Goal: Task Accomplishment & Management: Use online tool/utility

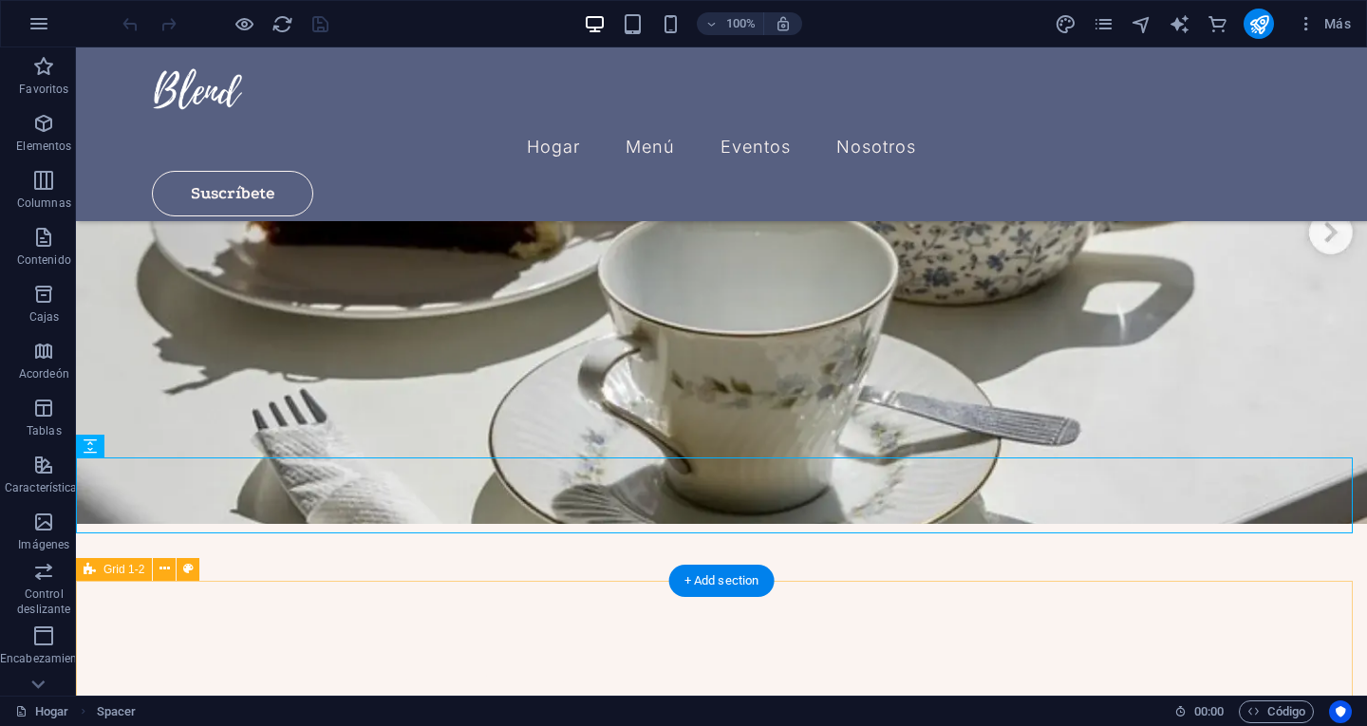
scroll to position [190, 0]
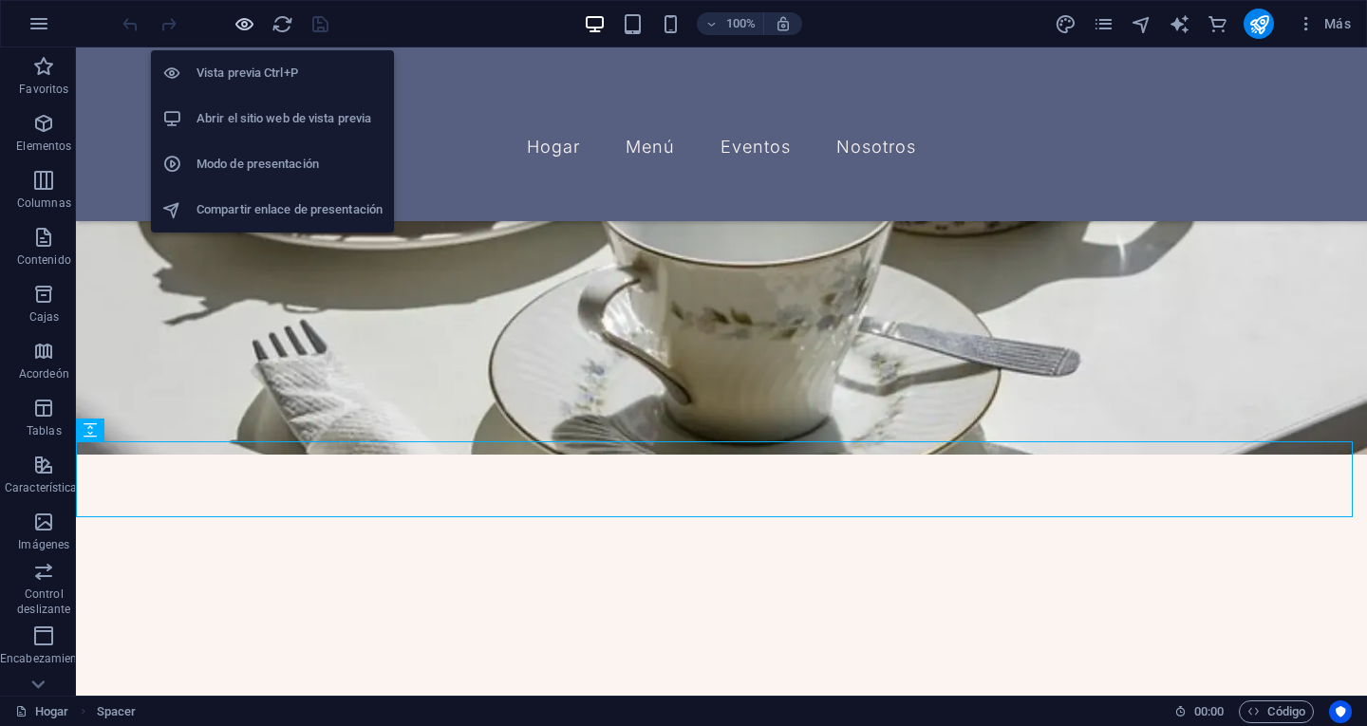
click at [247, 25] on icon "button" at bounding box center [245, 24] width 22 height 22
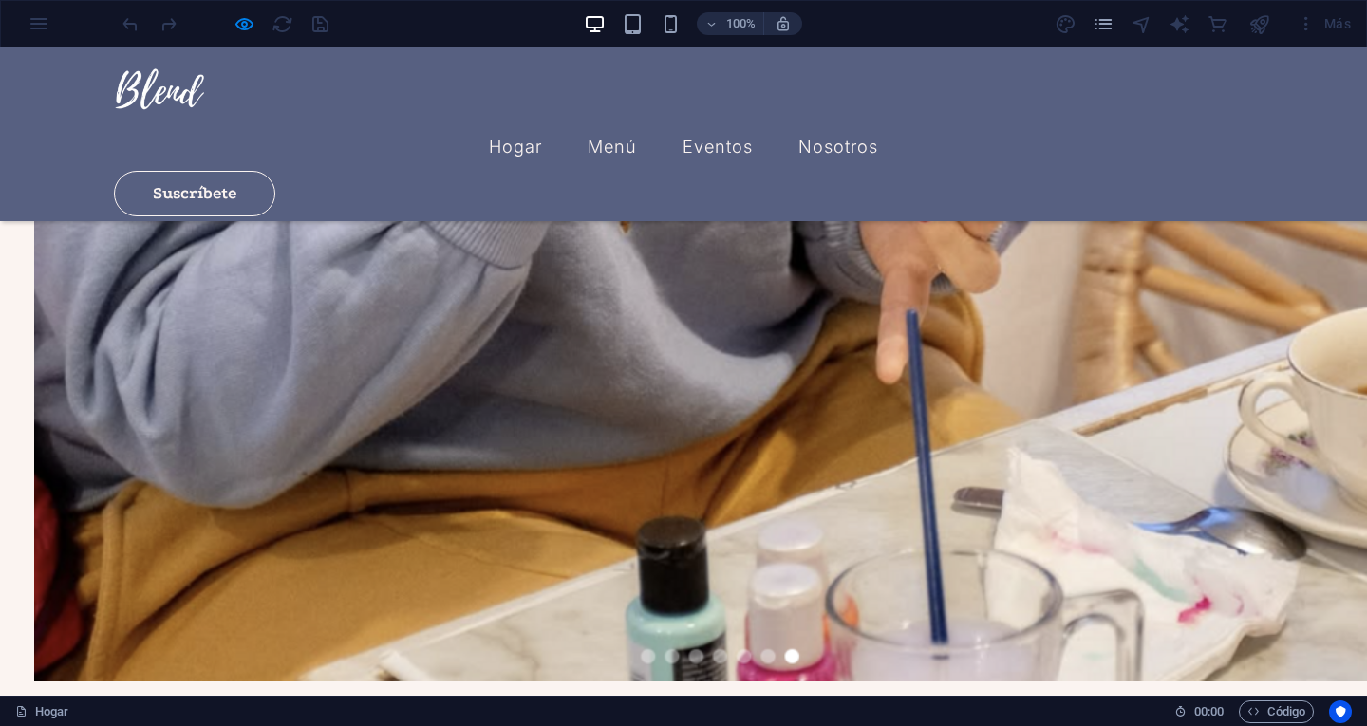
scroll to position [2339, 0]
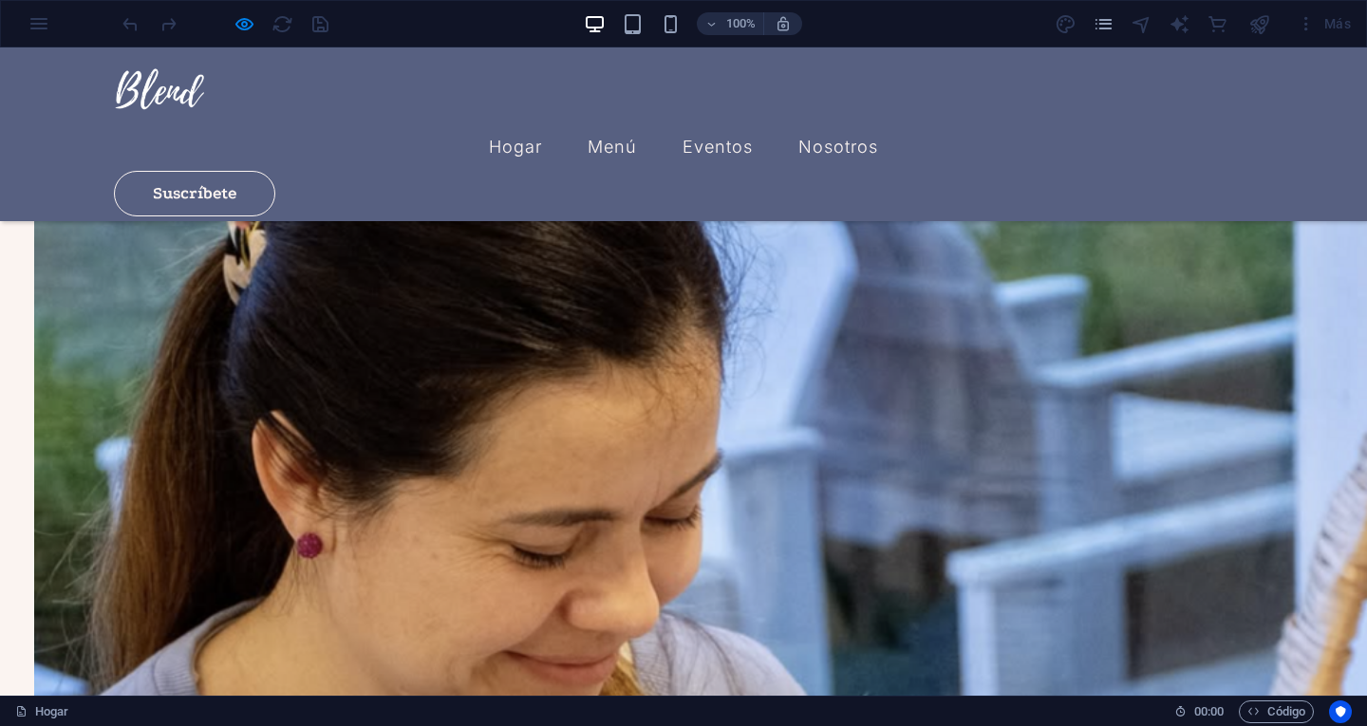
scroll to position [1216, 0]
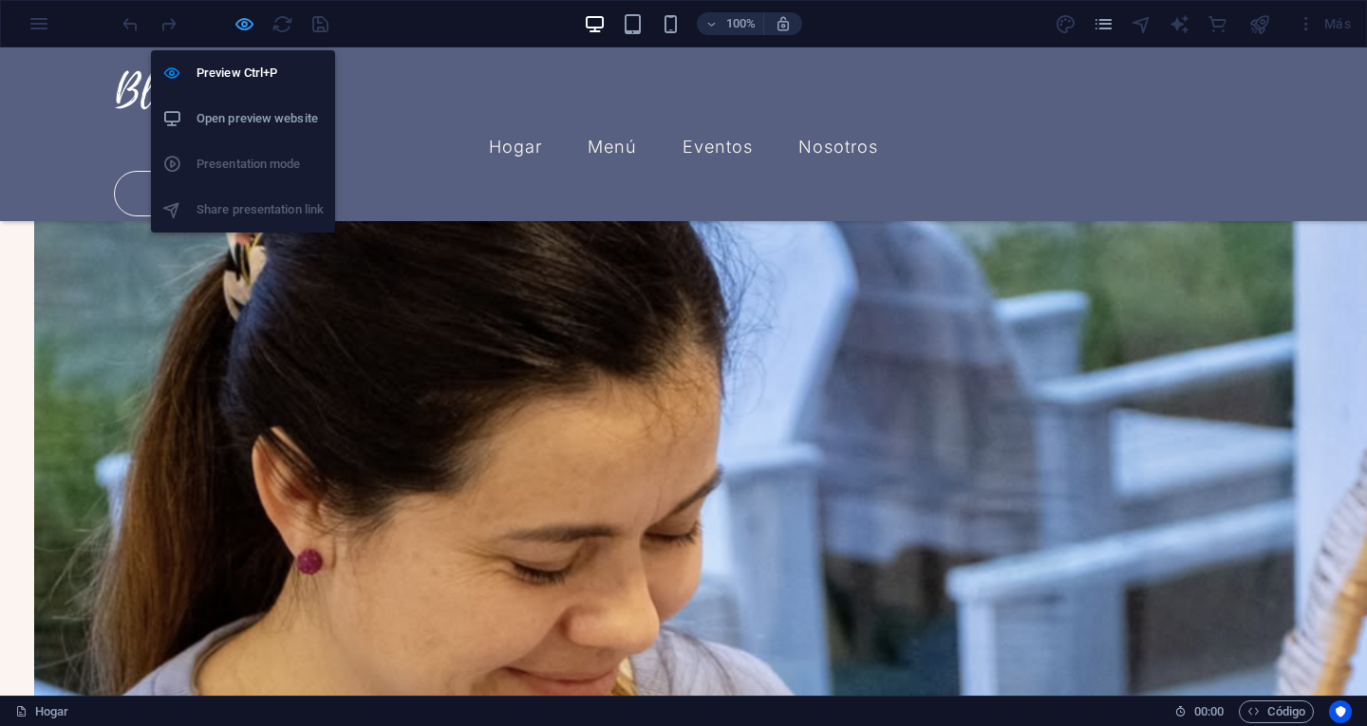
click at [246, 25] on icon "button" at bounding box center [245, 24] width 22 height 22
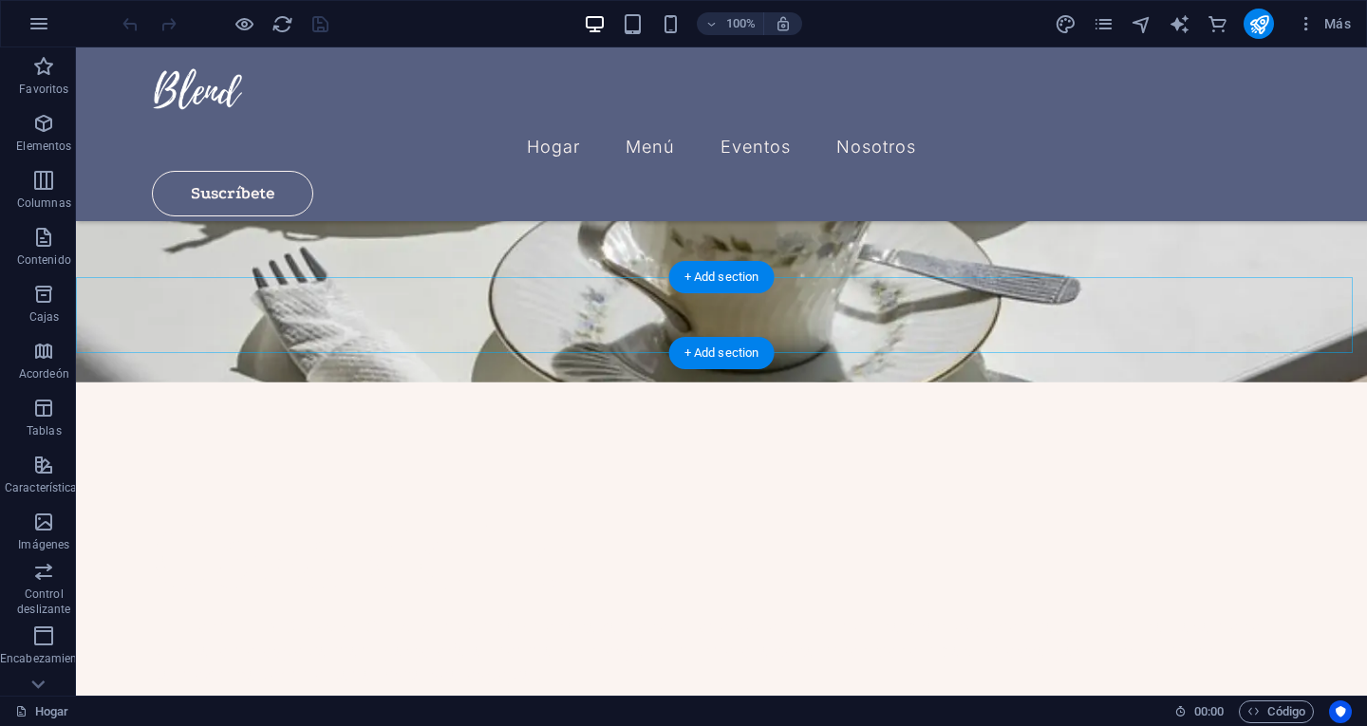
scroll to position [359, 0]
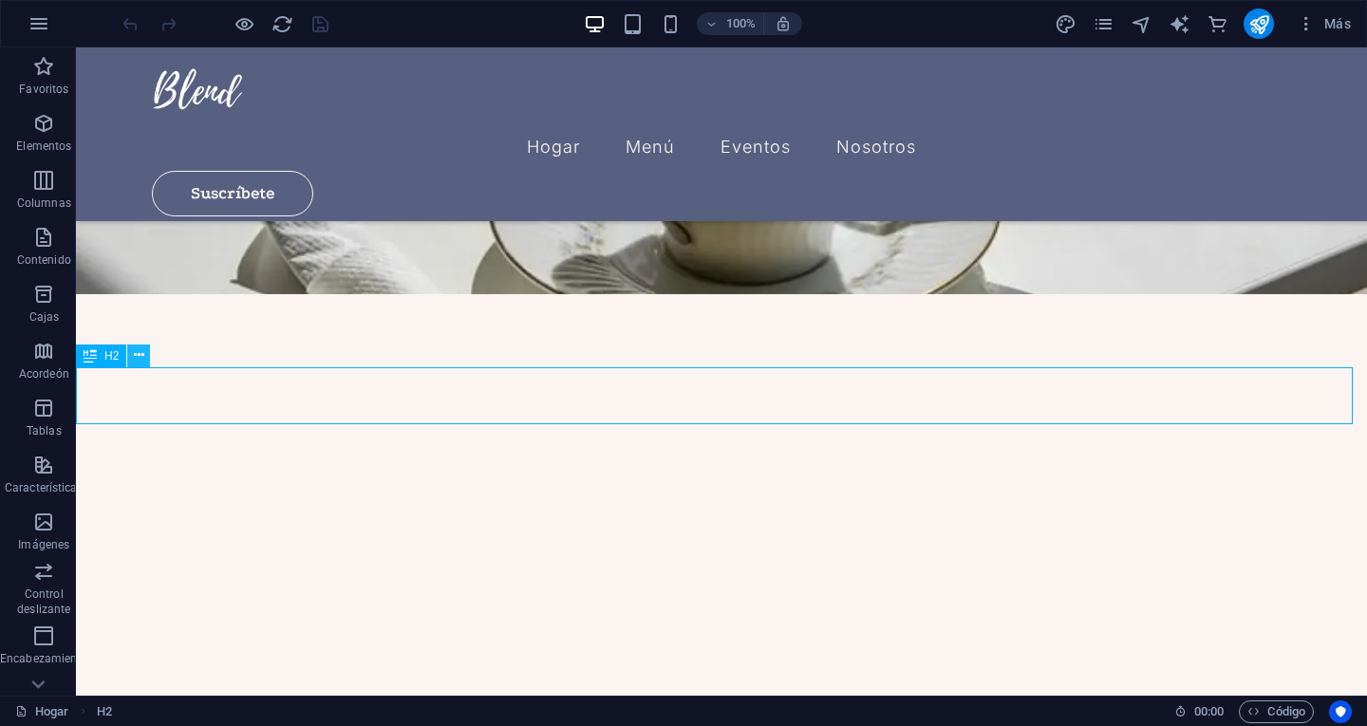
click at [136, 360] on icon at bounding box center [139, 356] width 10 height 20
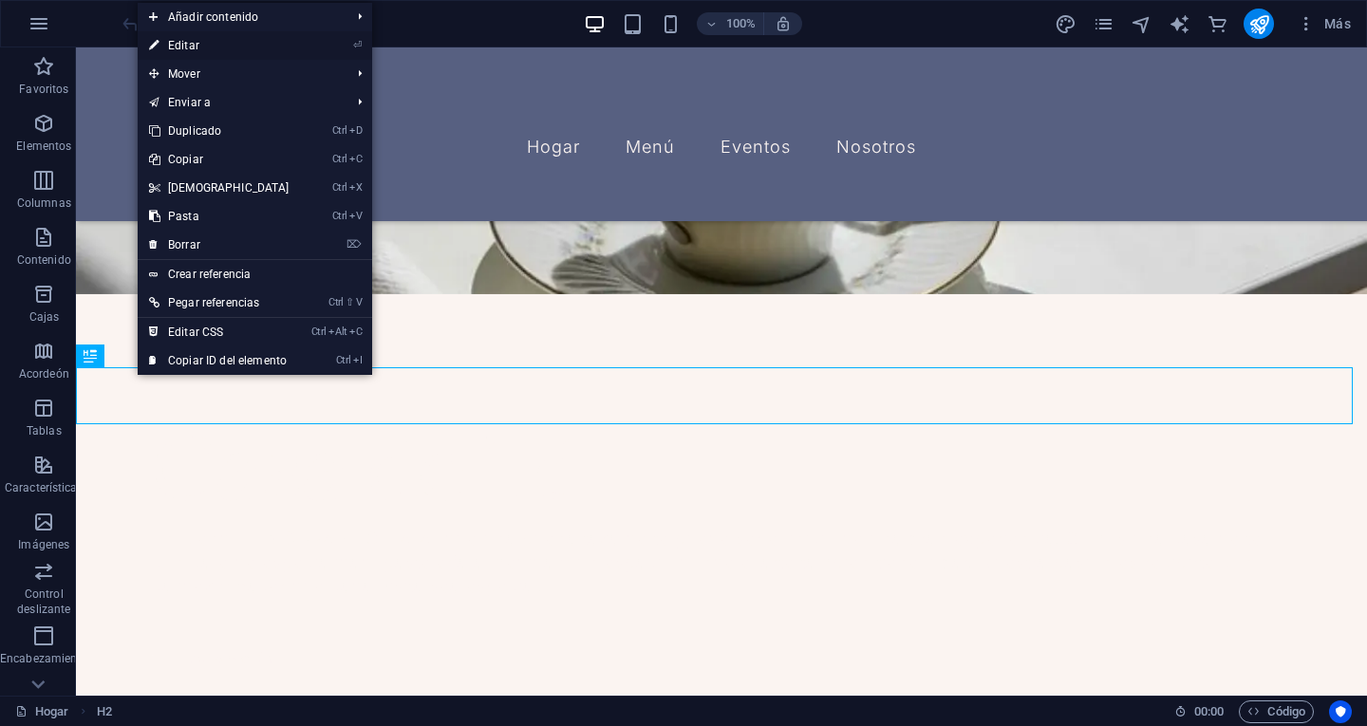
click at [193, 50] on font "Editar" at bounding box center [183, 45] width 31 height 13
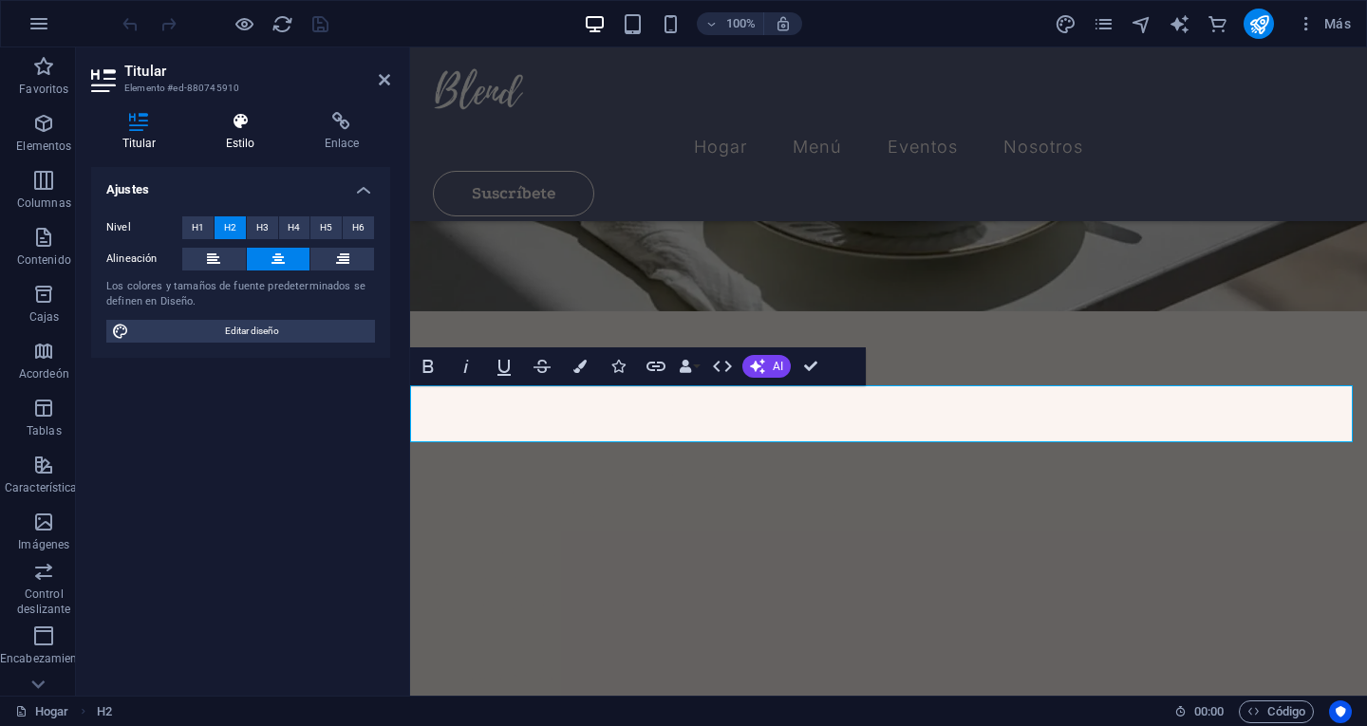
click at [236, 130] on icon at bounding box center [240, 121] width 91 height 19
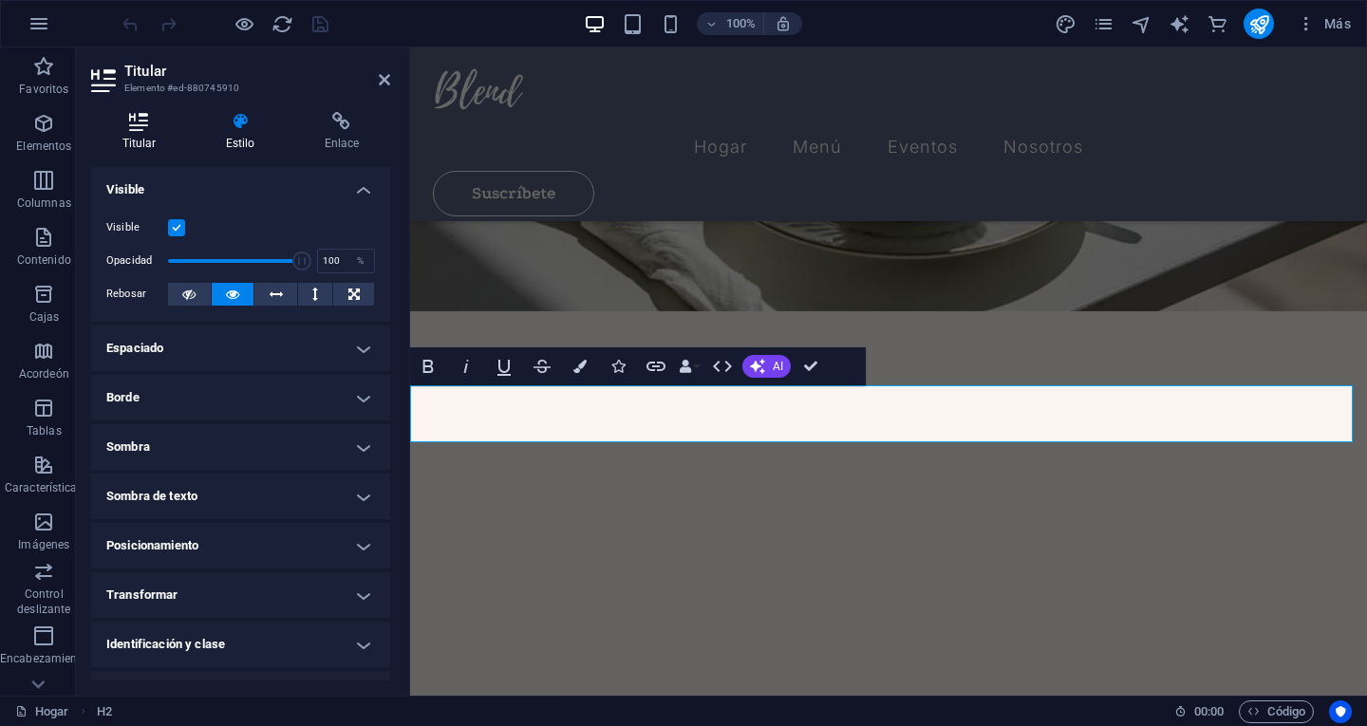
click at [145, 127] on icon at bounding box center [139, 121] width 96 height 19
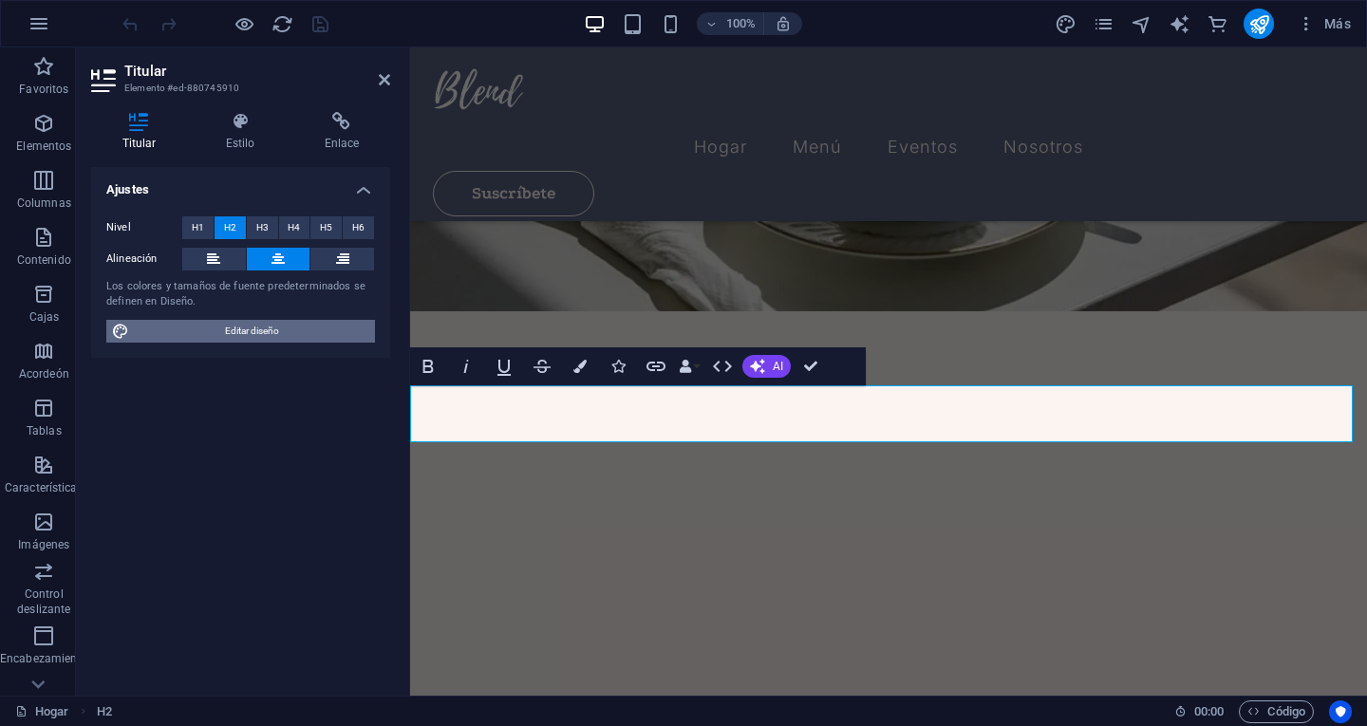
click at [276, 334] on font "Editar diseño" at bounding box center [252, 331] width 54 height 10
select select "px"
select select "300"
select select "px"
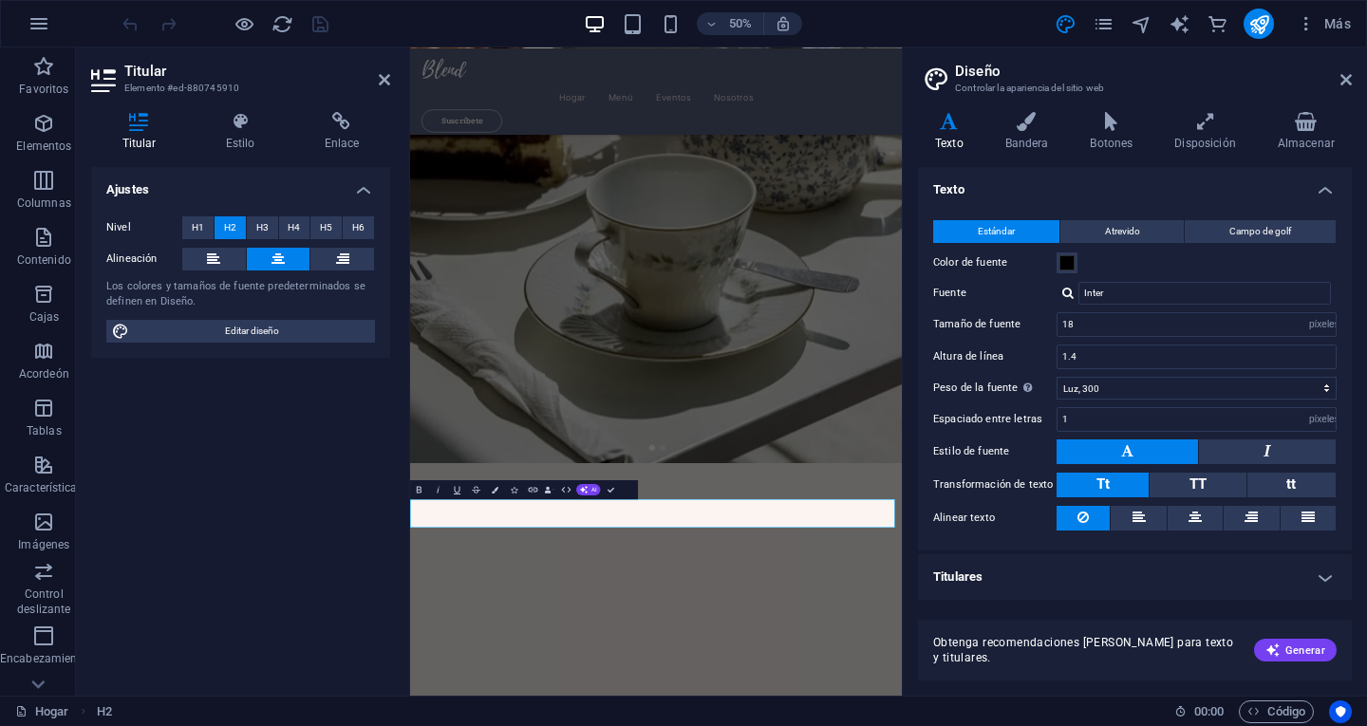
drag, startPoint x: 1076, startPoint y: 966, endPoint x: 1006, endPoint y: 971, distance: 69.5
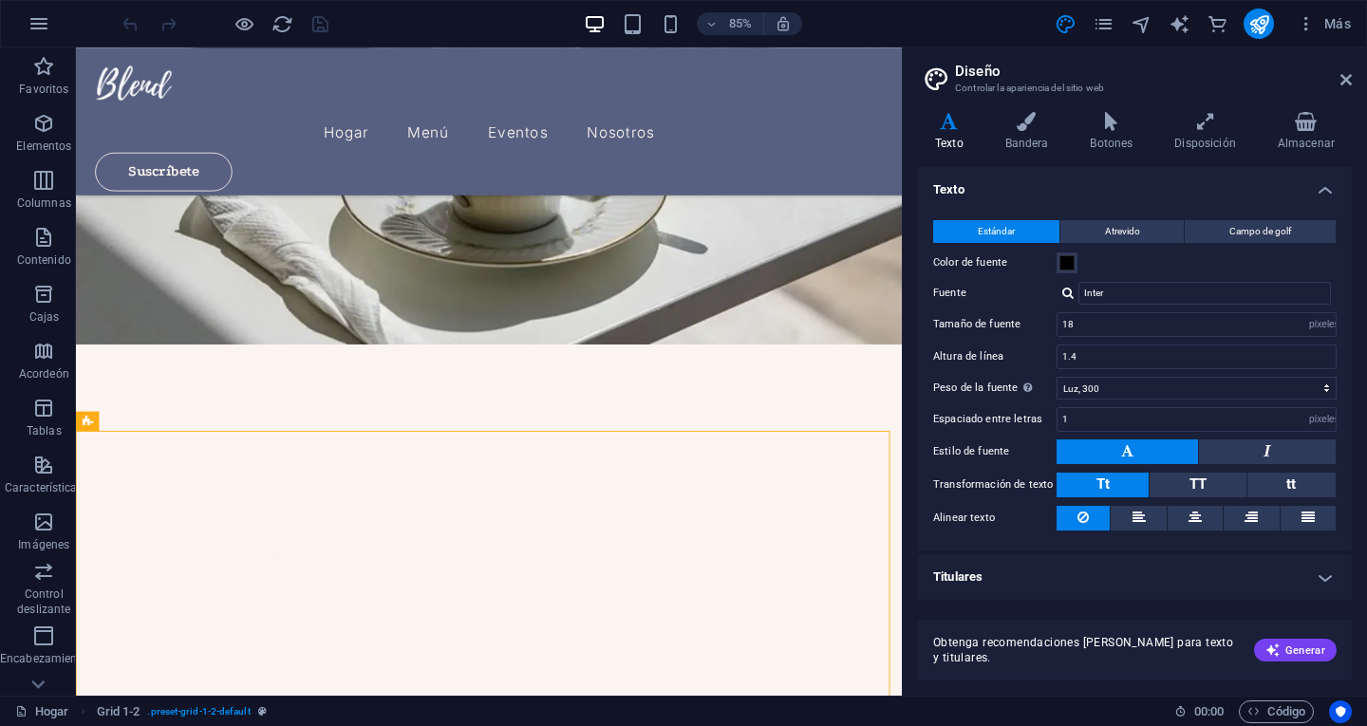
click at [1333, 575] on h4 "Titulares" at bounding box center [1135, 577] width 434 height 46
click at [1323, 573] on h4 "Titulares" at bounding box center [1135, 571] width 434 height 34
click at [1323, 573] on h4 "Titulares" at bounding box center [1135, 577] width 434 height 46
click at [1323, 573] on h4 "Titulares" at bounding box center [1135, 571] width 434 height 34
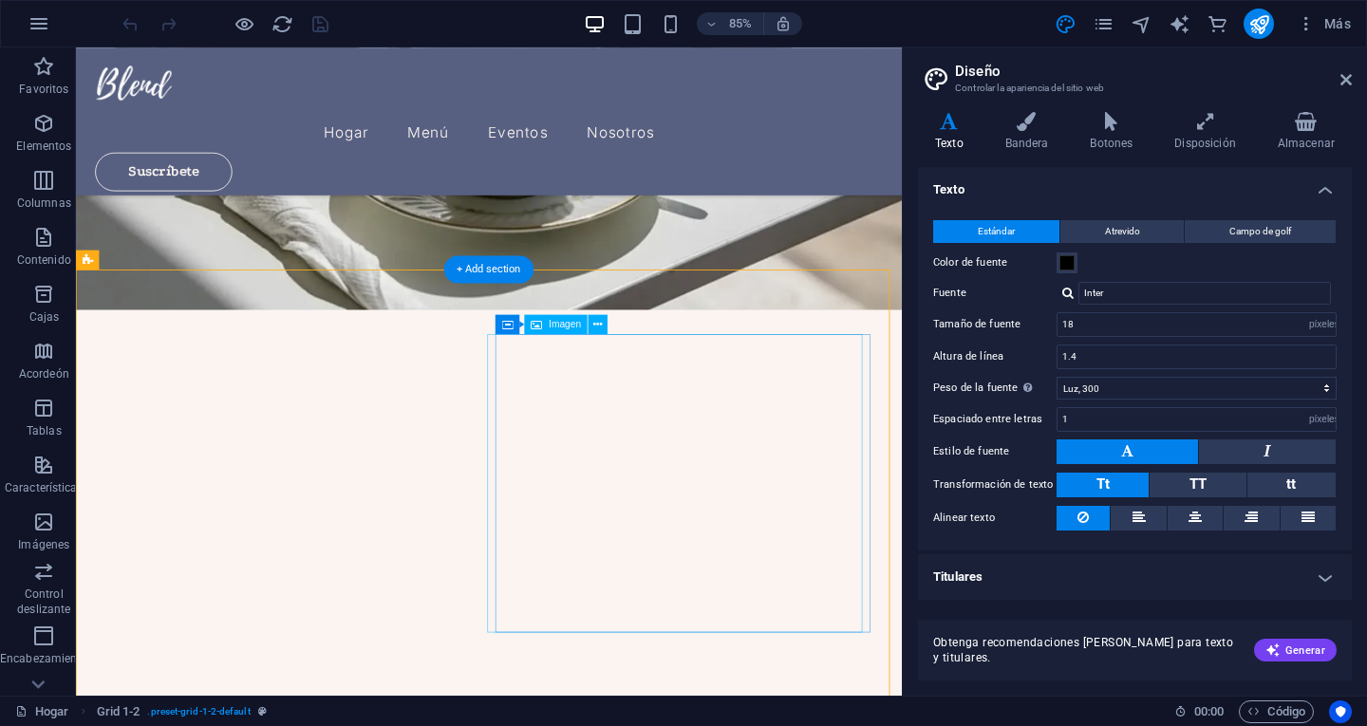
scroll to position [549, 0]
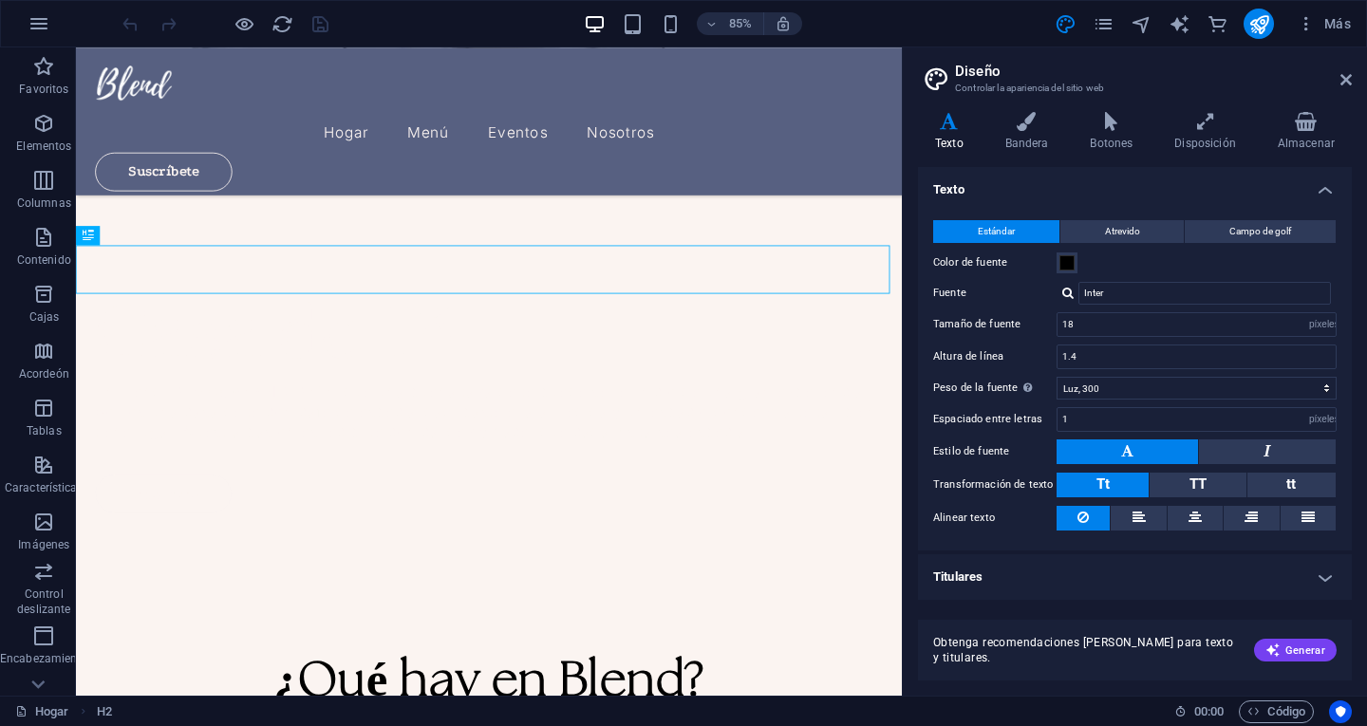
click at [1331, 576] on h4 "Titulares" at bounding box center [1135, 577] width 434 height 46
click at [1324, 575] on h4 "Titulares" at bounding box center [1135, 571] width 434 height 34
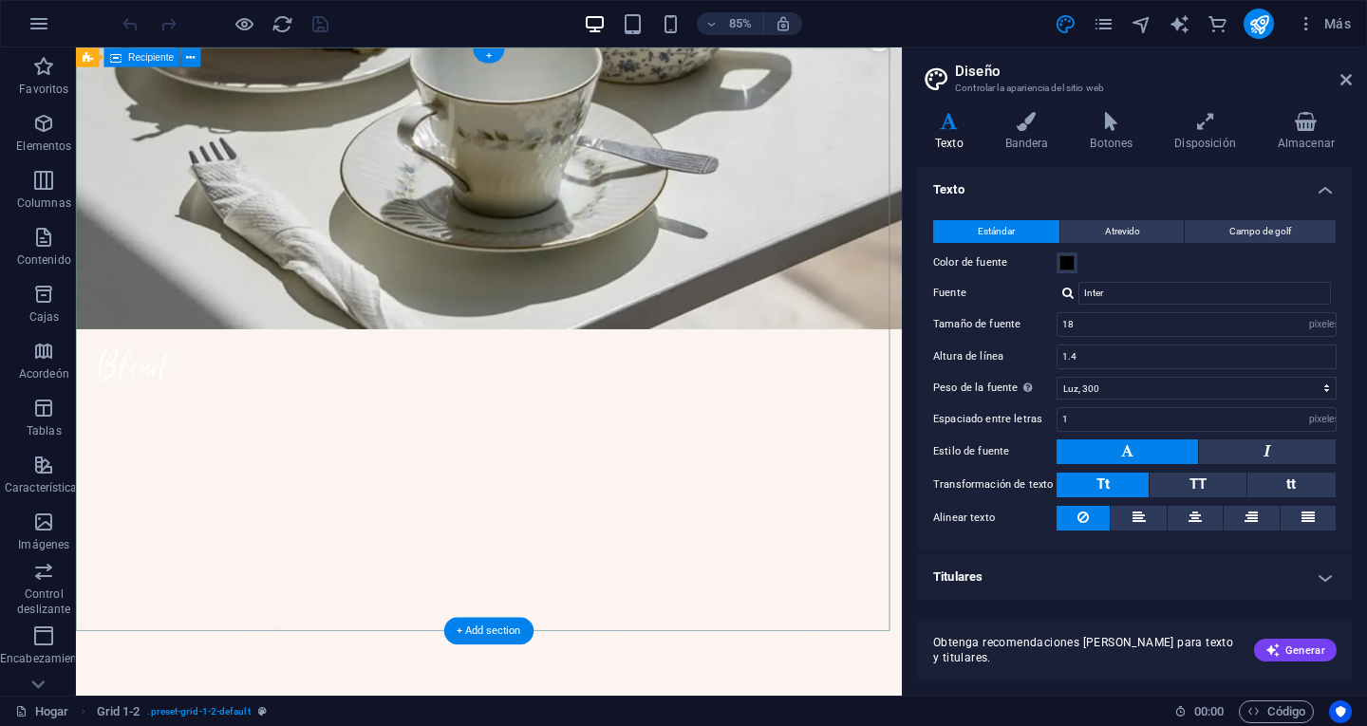
scroll to position [0, 0]
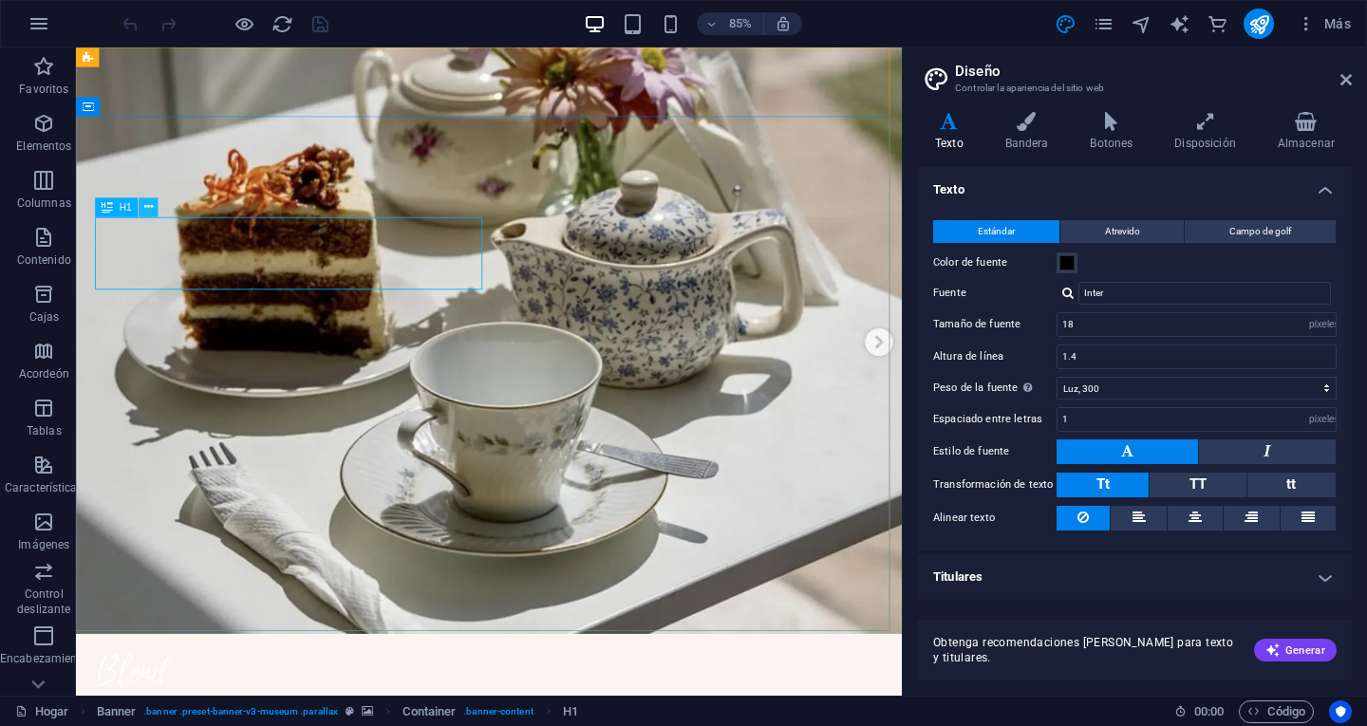
click at [148, 211] on icon at bounding box center [148, 206] width 9 height 17
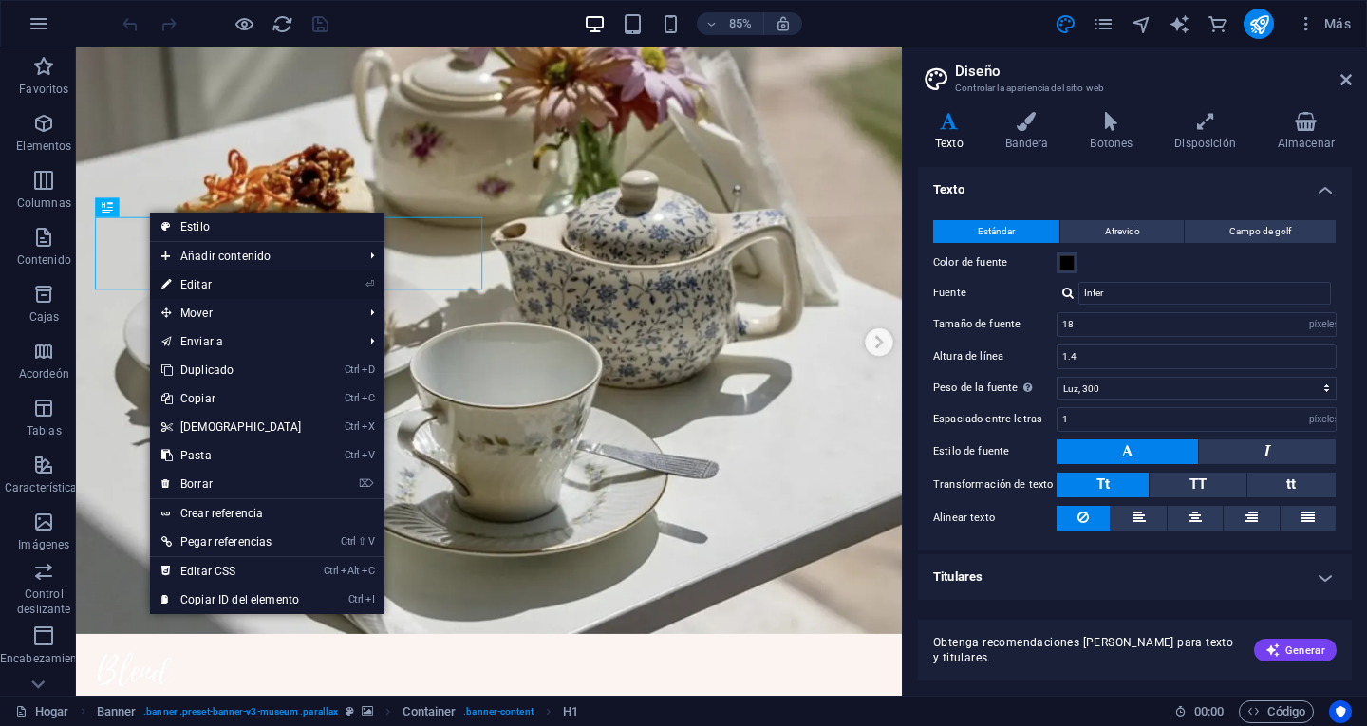
click at [226, 281] on link "⏎ Editar" at bounding box center [231, 285] width 163 height 28
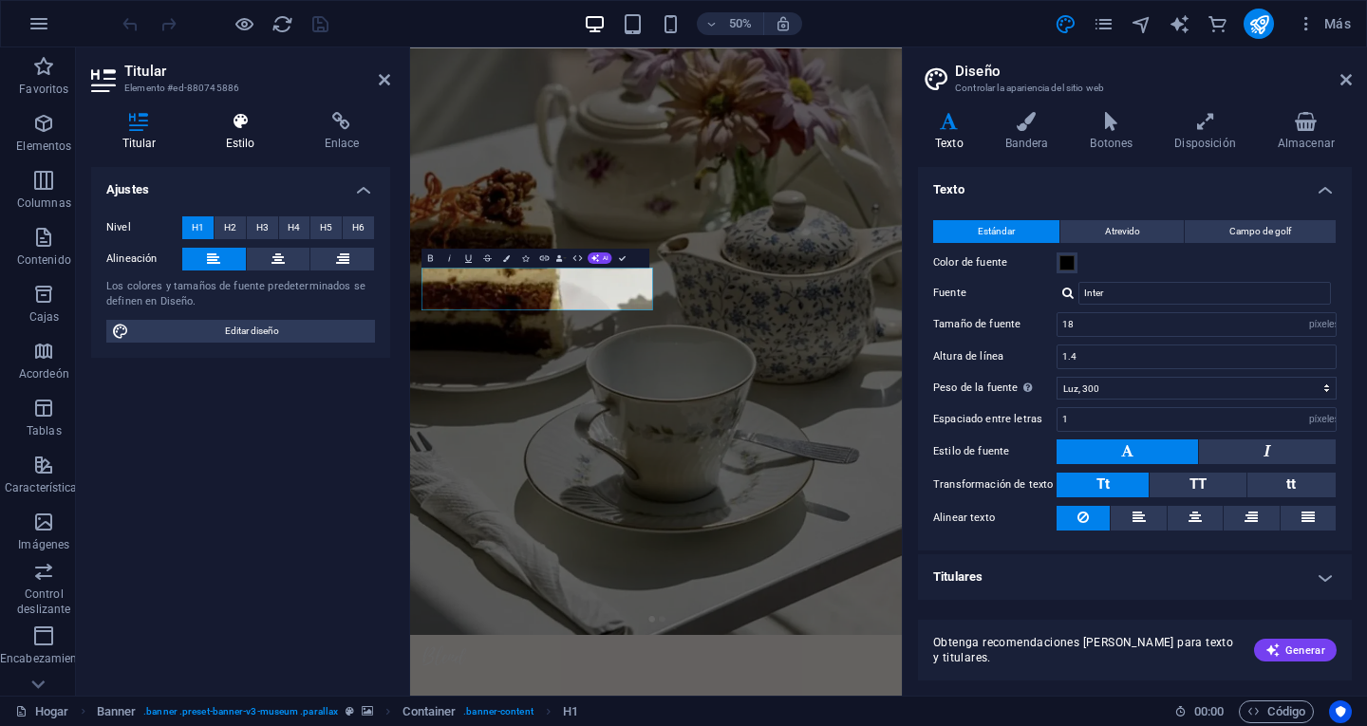
click at [227, 122] on icon at bounding box center [240, 121] width 91 height 19
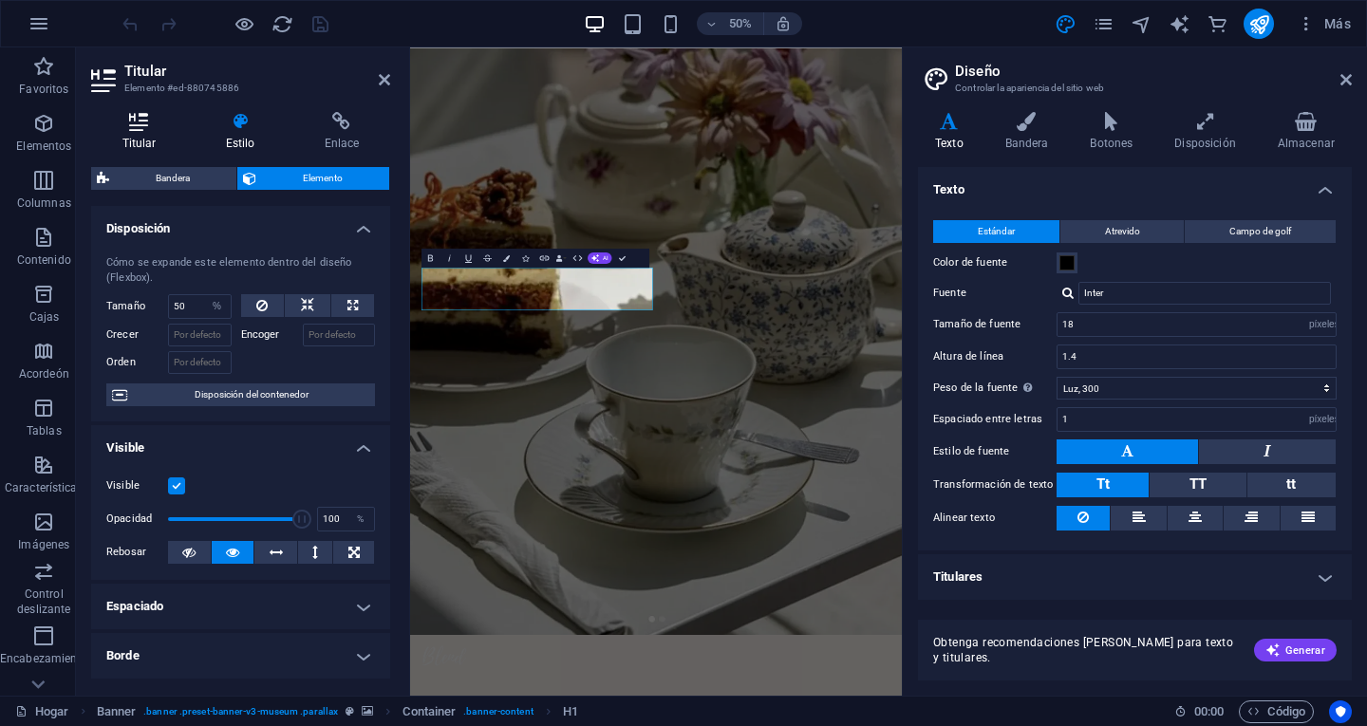
click at [141, 125] on icon at bounding box center [139, 121] width 96 height 19
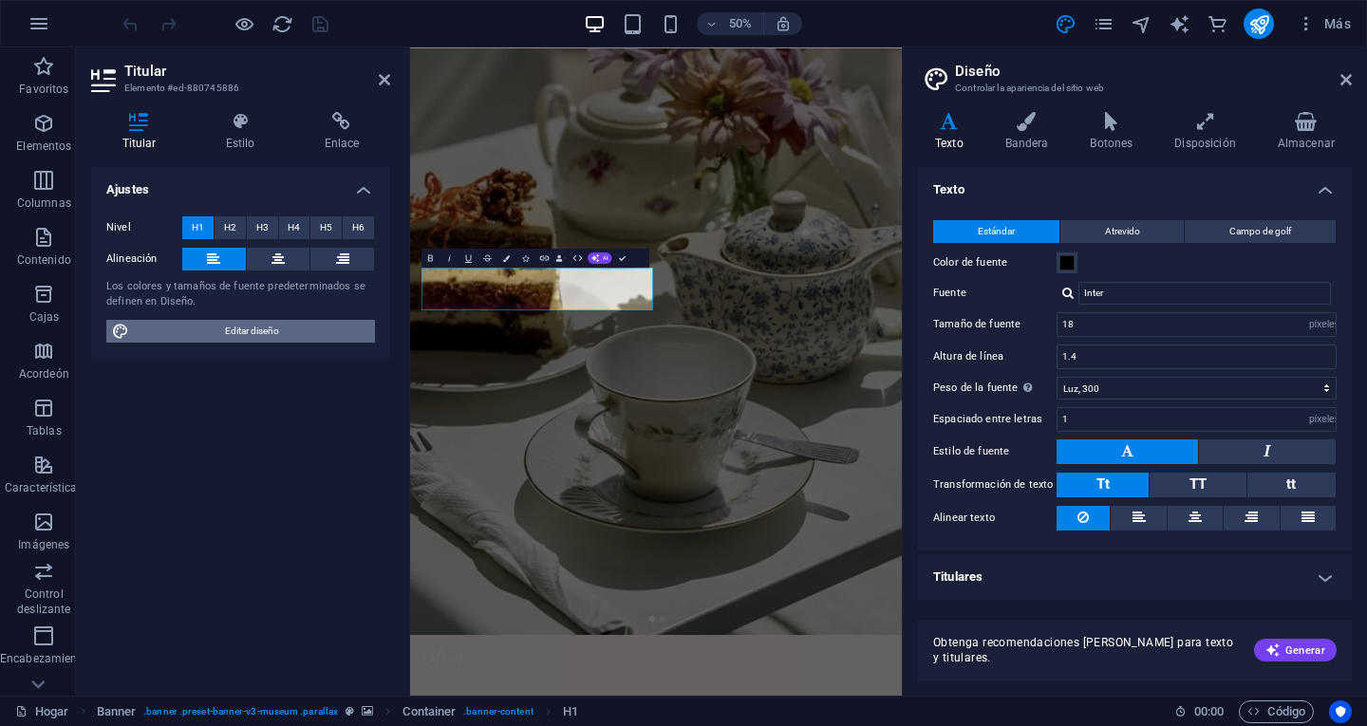
click at [208, 332] on span "Editar diseño" at bounding box center [252, 331] width 234 height 23
click at [971, 571] on font "Titulares" at bounding box center [957, 577] width 49 height 14
click at [983, 583] on font "Titulares" at bounding box center [957, 577] width 49 height 14
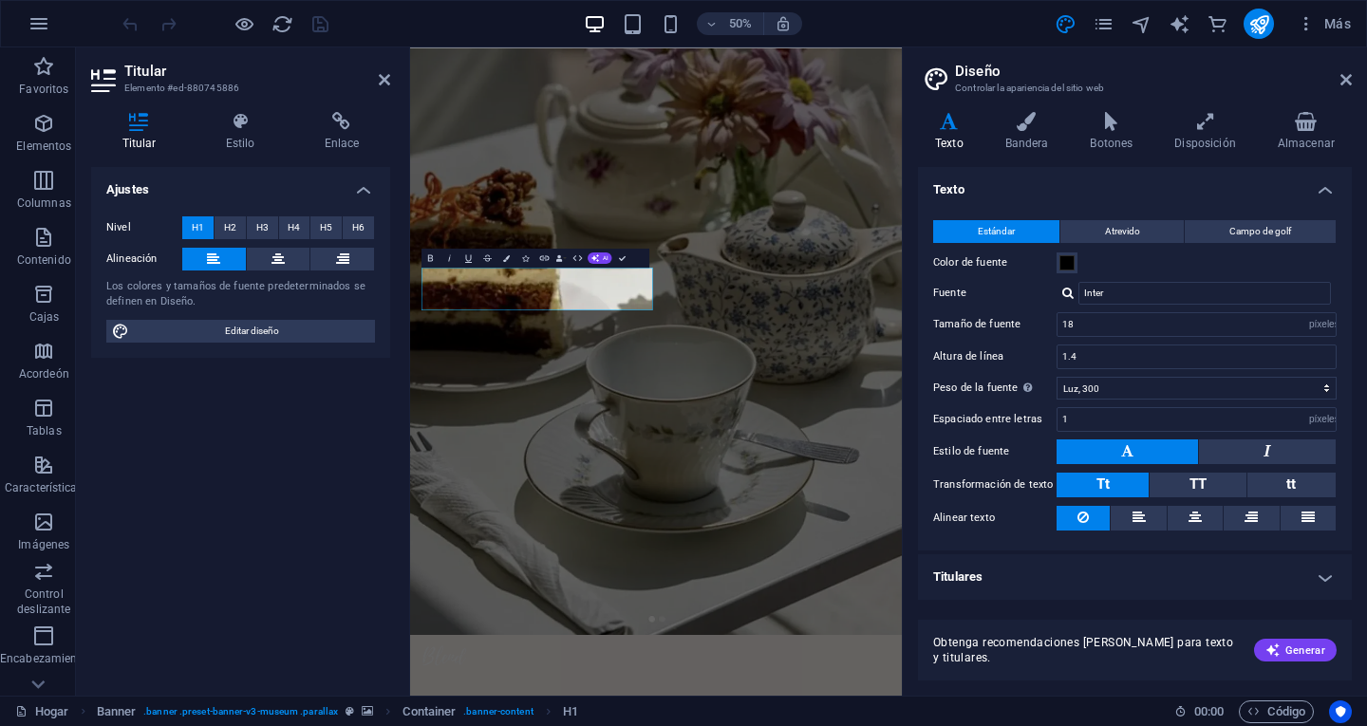
click at [983, 583] on font "Titulares" at bounding box center [957, 577] width 49 height 14
click at [1096, 291] on input "Inter" at bounding box center [1204, 293] width 253 height 23
drag, startPoint x: 1136, startPoint y: 298, endPoint x: 1067, endPoint y: 302, distance: 69.4
click at [1067, 302] on div "Inter" at bounding box center [1197, 293] width 280 height 23
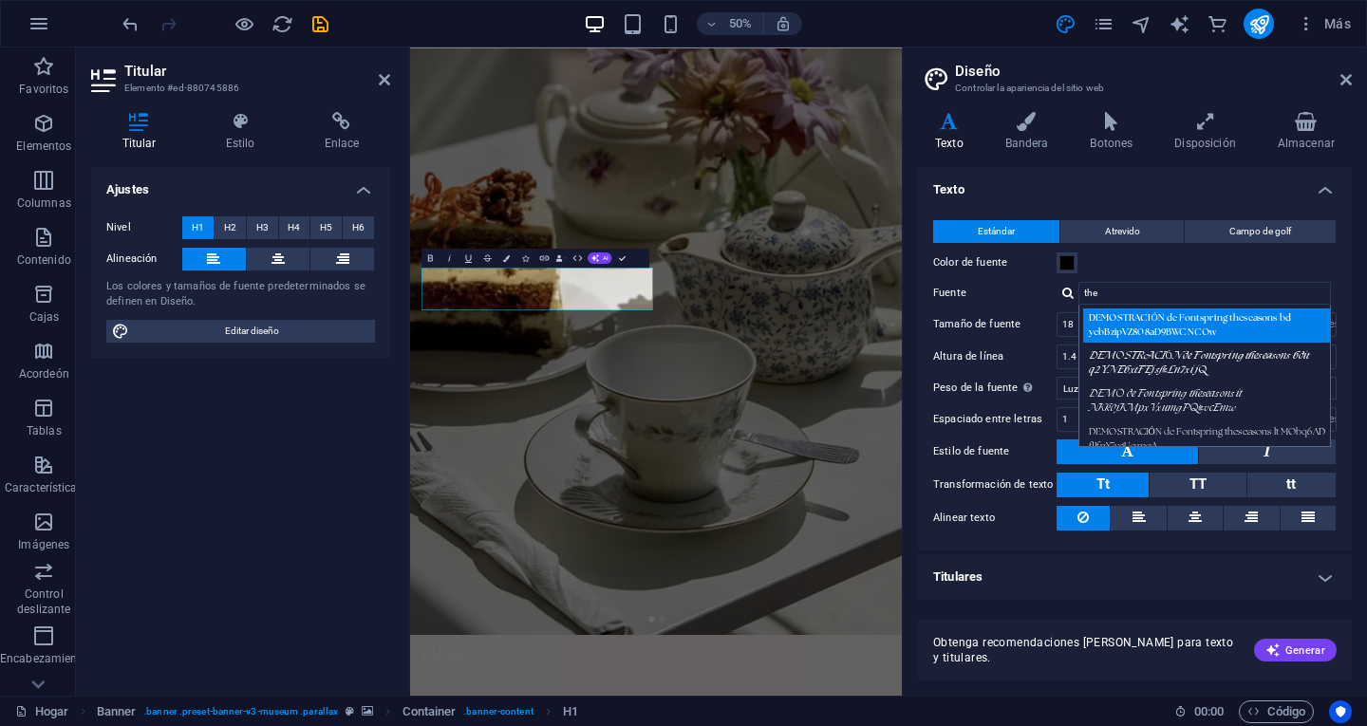
click at [1123, 338] on div "DEMOSTRACIÓN de Fontspring theseasons bd yebBzipVZ808aD9BWCNCOw" at bounding box center [1208, 326] width 251 height 34
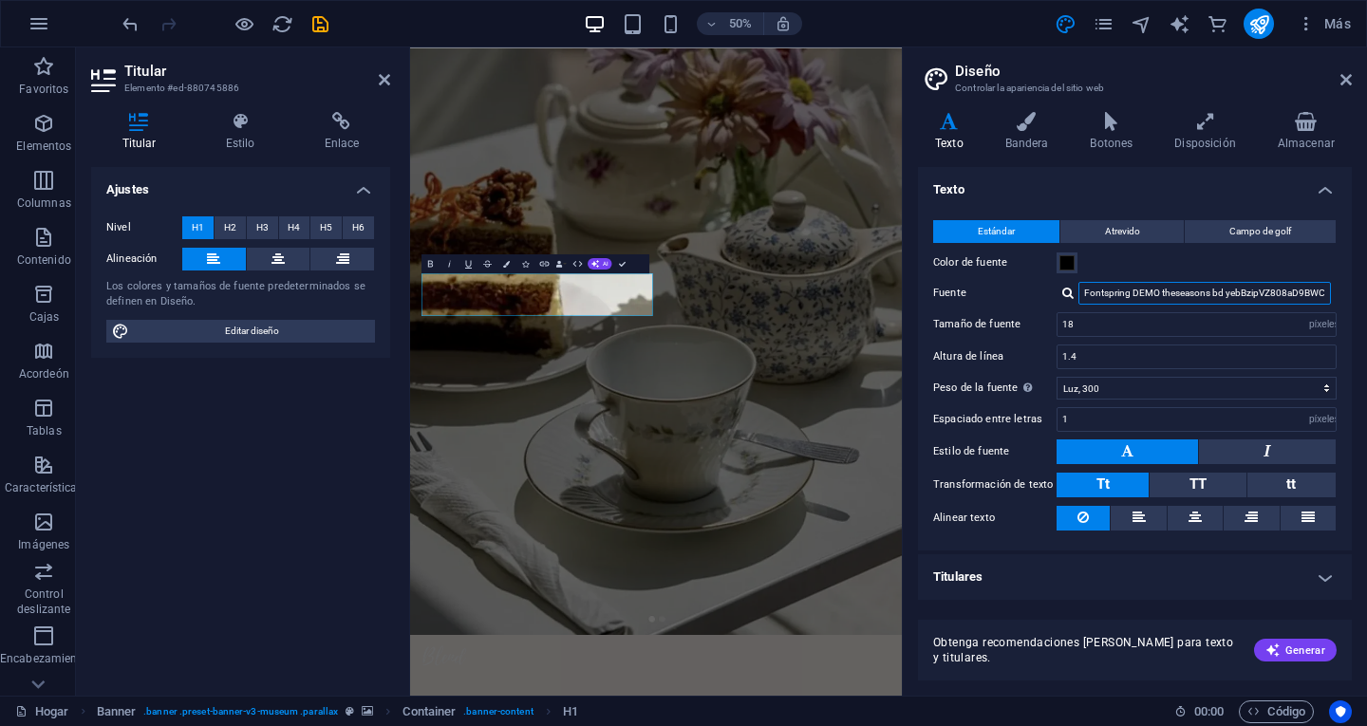
click at [1118, 291] on input "Fontspring DEMO theseasons bd yebBzipVZ808aD9BWCNCOw" at bounding box center [1204, 293] width 253 height 23
click at [1143, 269] on div "Color de fuente" at bounding box center [1134, 263] width 403 height 23
click at [1152, 286] on input "Fontspring DEMO theseasons bd yebBzipVZ808aD9BWCNCOw" at bounding box center [1204, 293] width 253 height 23
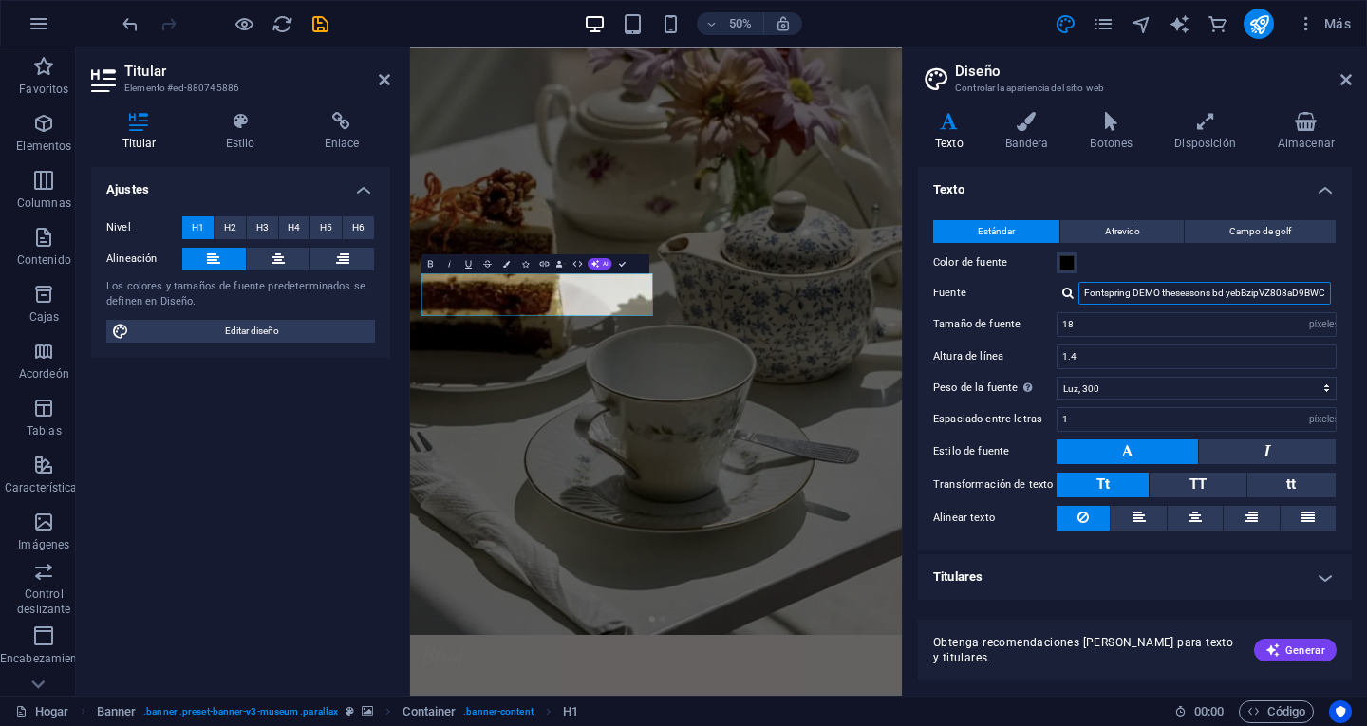
click at [1152, 286] on input "Fontspring DEMO theseasons bd yebBzipVZ808aD9BWCNCOw" at bounding box center [1204, 293] width 253 height 23
click at [1366, 286] on div "Variantes Texto Bandera Botones Disposición Almacenar Texto Estándar Atrevido C…" at bounding box center [1135, 396] width 464 height 599
click at [1352, 295] on div "Variantes Texto Bandera Botones Disposición Almacenar Texto Estándar Atrevido C…" at bounding box center [1135, 396] width 464 height 599
click at [1035, 291] on label "Fuente" at bounding box center [994, 293] width 123 height 23
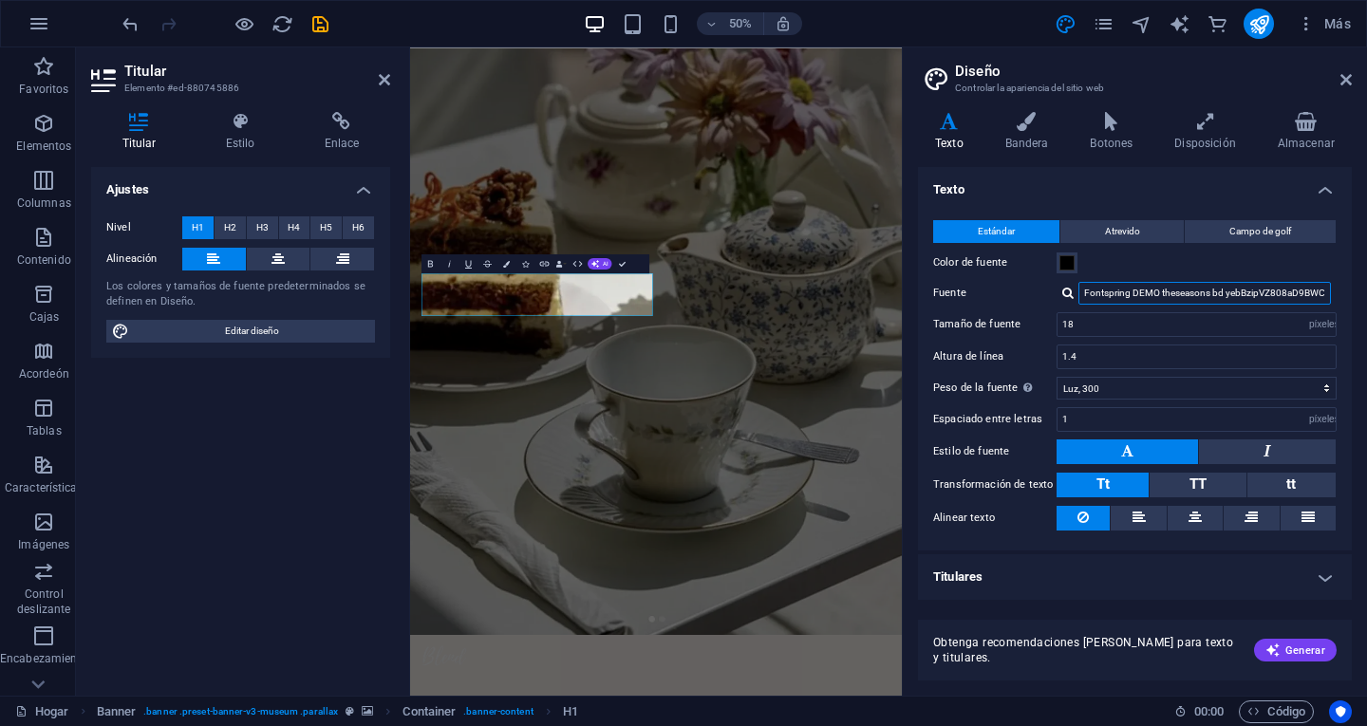
click at [1078, 291] on input "Fontspring DEMO theseasons bd yebBzipVZ808aD9BWCNCOw" at bounding box center [1204, 293] width 253 height 23
click at [1035, 291] on label "Fuente" at bounding box center [994, 293] width 123 height 23
click at [1078, 291] on input "Fontspring DEMO theseasons bd yebBzipVZ808aD9BWCNCOw" at bounding box center [1204, 293] width 253 height 23
click at [1153, 262] on div "Color de fuente" at bounding box center [1134, 263] width 403 height 23
click at [1153, 298] on input "Fontspring DEMO theseasons bd yebBzipVZ808aD9BWCNCOw" at bounding box center [1204, 293] width 253 height 23
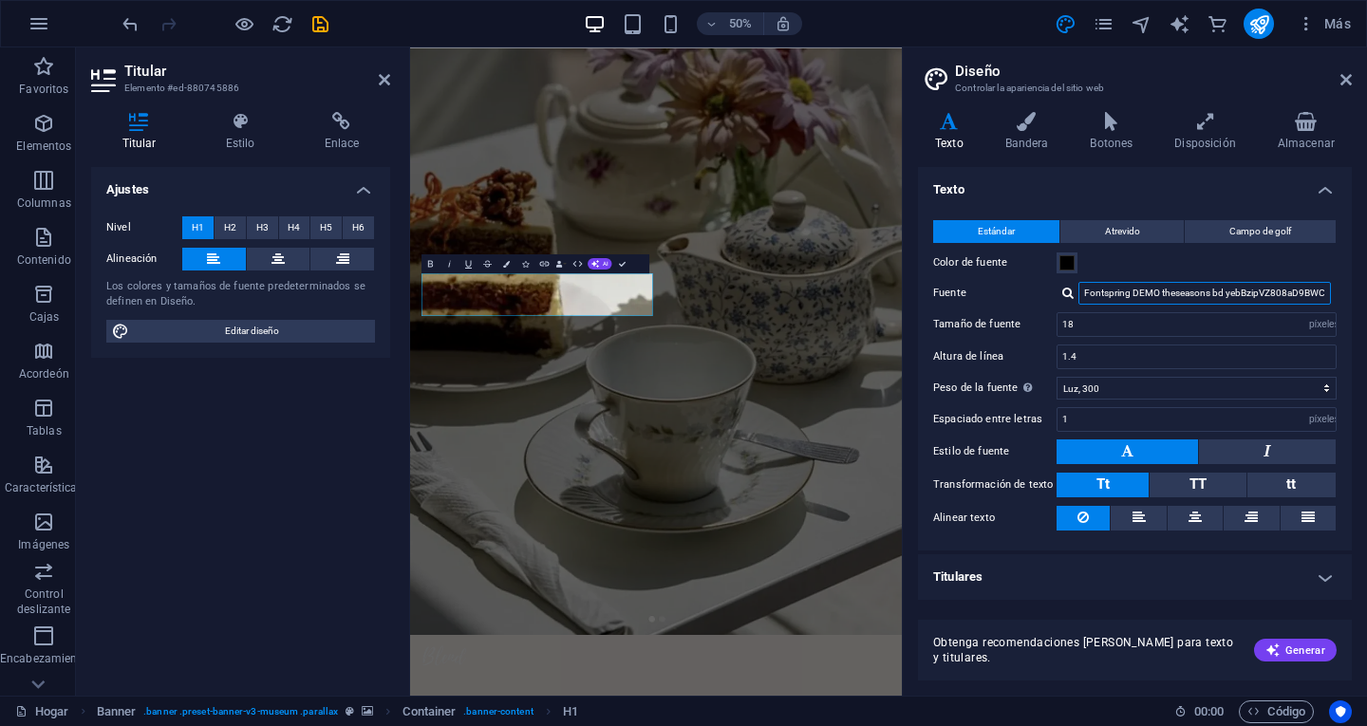
click at [1153, 298] on input "Fontspring DEMO theseasons bd yebBzipVZ808aD9BWCNCOw" at bounding box center [1204, 293] width 253 height 23
type input "inter"
click at [1127, 257] on div "Color de fuente" at bounding box center [1134, 263] width 403 height 23
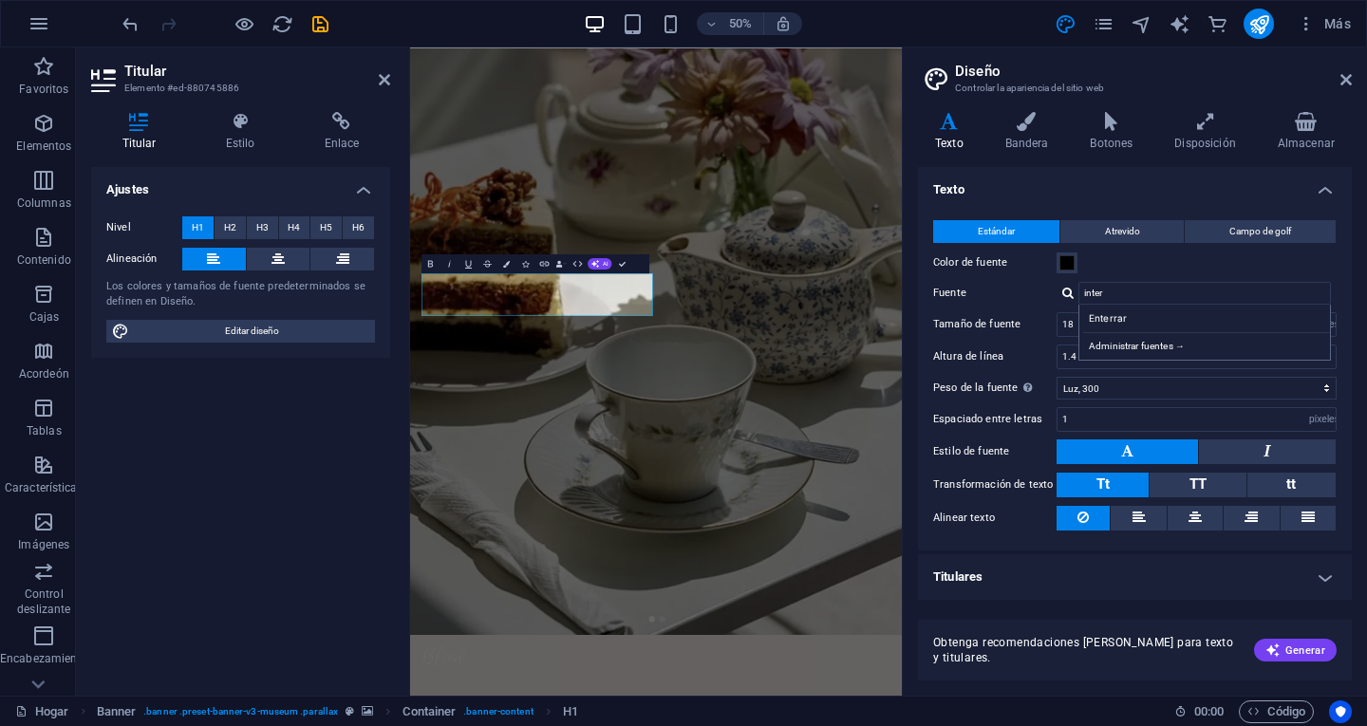
click at [1034, 278] on div "Estándar Atrevido Campo de golf Color de fuente Fuente inter Enterrar Administr…" at bounding box center [1134, 375] width 441 height 349
click at [1025, 284] on label "Fuente" at bounding box center [994, 293] width 123 height 23
click at [1078, 284] on input "inter" at bounding box center [1204, 293] width 253 height 23
click at [1020, 291] on label "Fuente" at bounding box center [994, 293] width 123 height 23
click at [1078, 291] on input "inter" at bounding box center [1204, 293] width 253 height 23
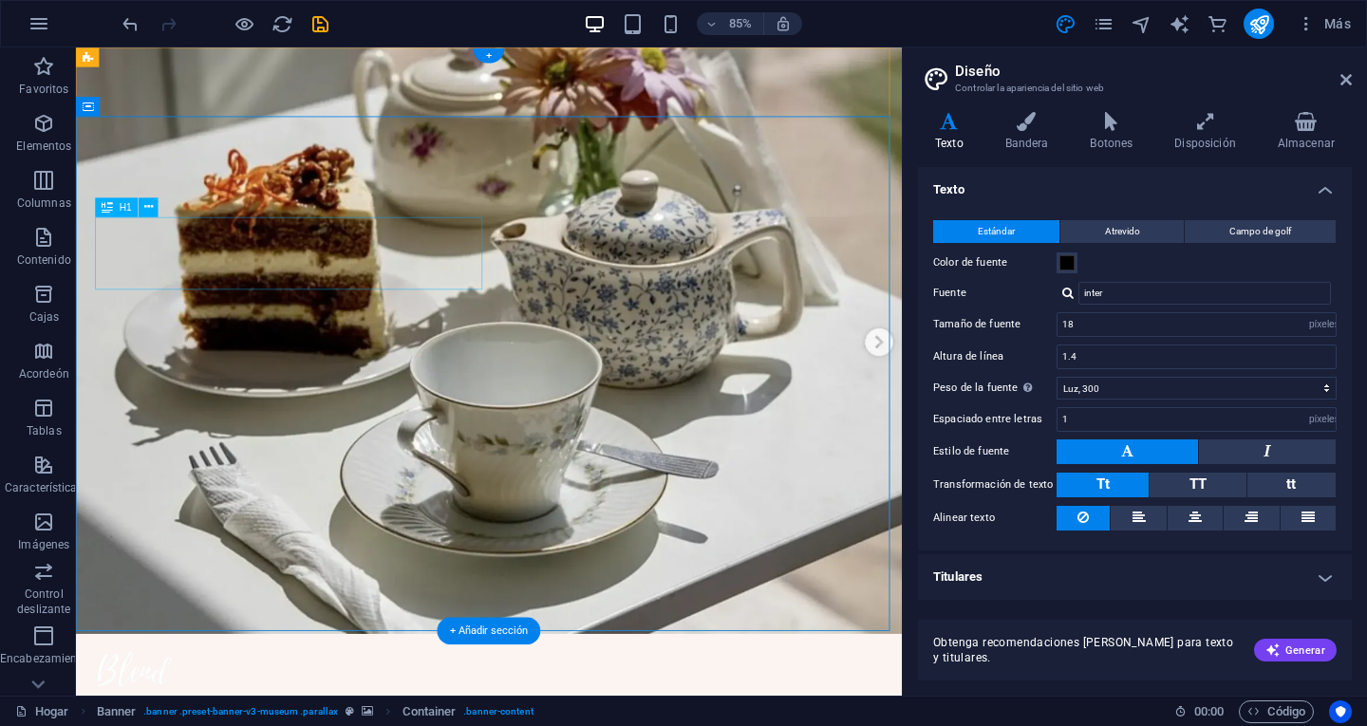
drag, startPoint x: 474, startPoint y: 293, endPoint x: 441, endPoint y: 300, distance: 33.9
drag, startPoint x: 321, startPoint y: 298, endPoint x: 403, endPoint y: 295, distance: 82.6
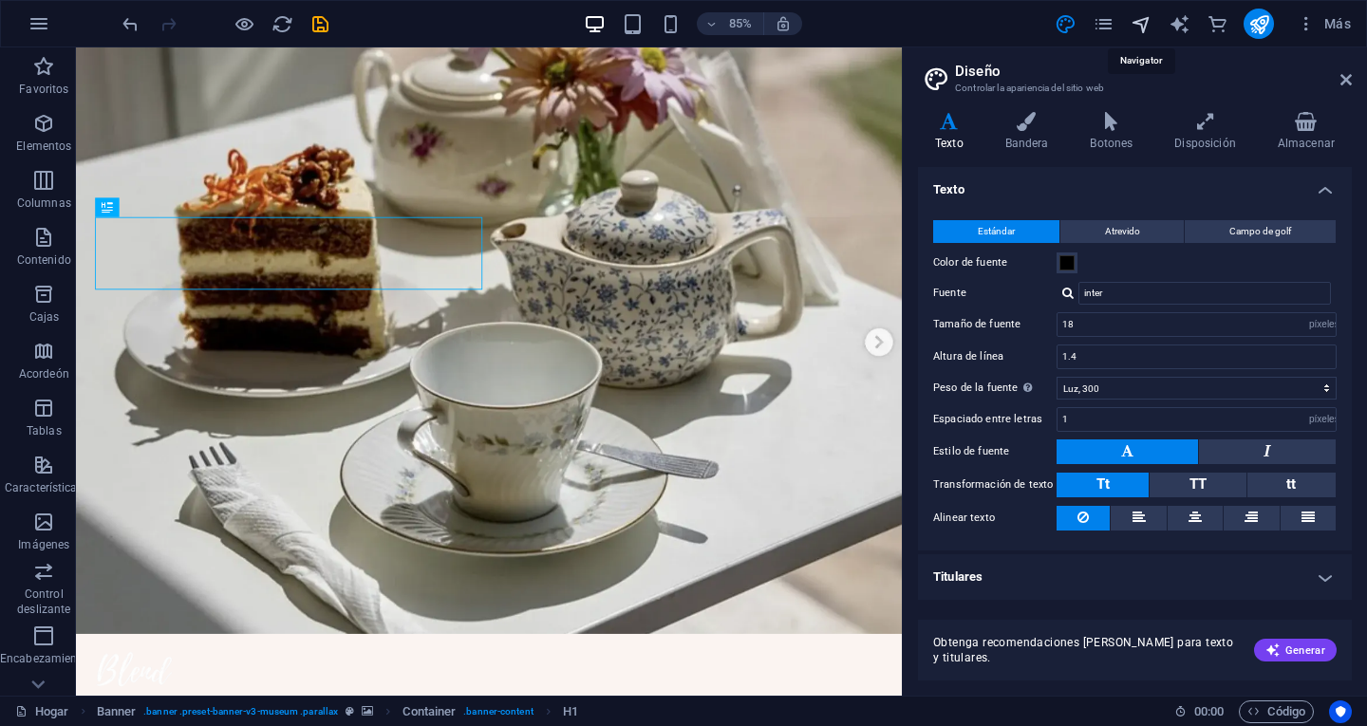
click at [1141, 25] on icon "navegador" at bounding box center [1142, 24] width 22 height 22
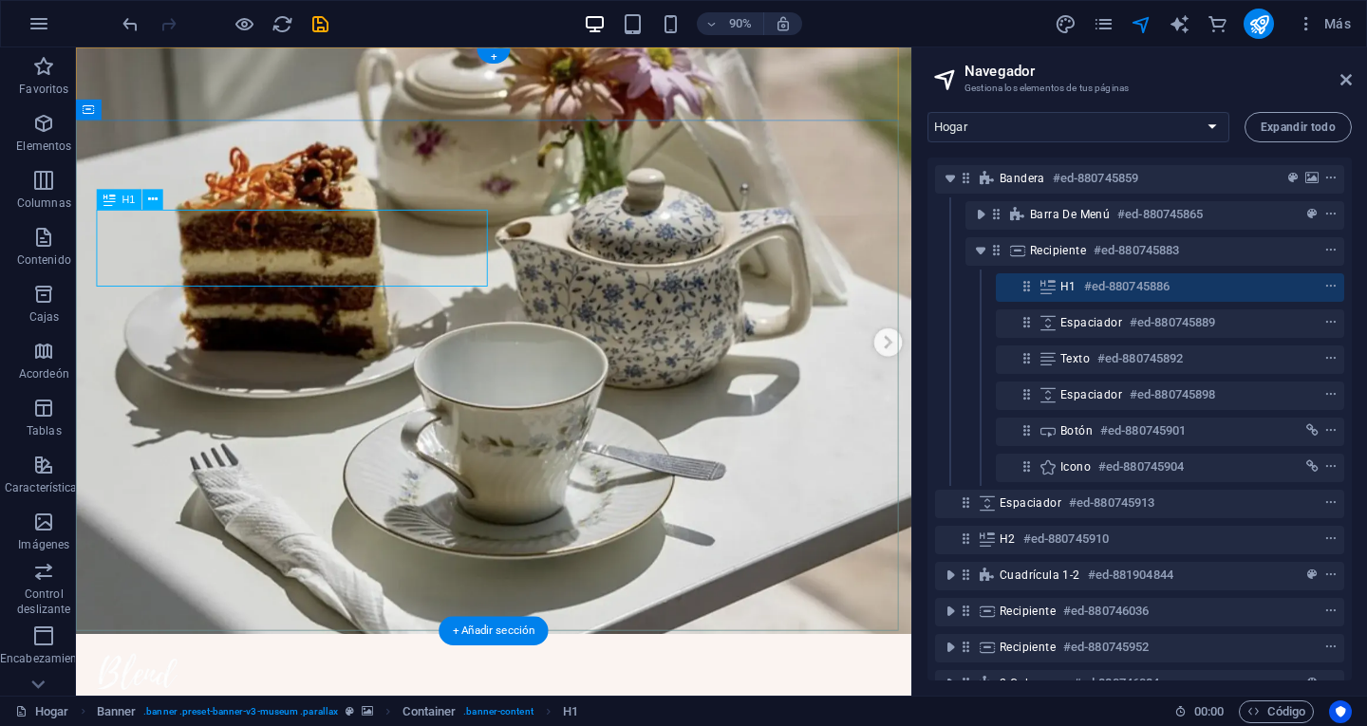
click at [1028, 290] on icon at bounding box center [1027, 286] width 16 height 16
click at [1328, 286] on icon "menú contextual" at bounding box center [1330, 286] width 13 height 13
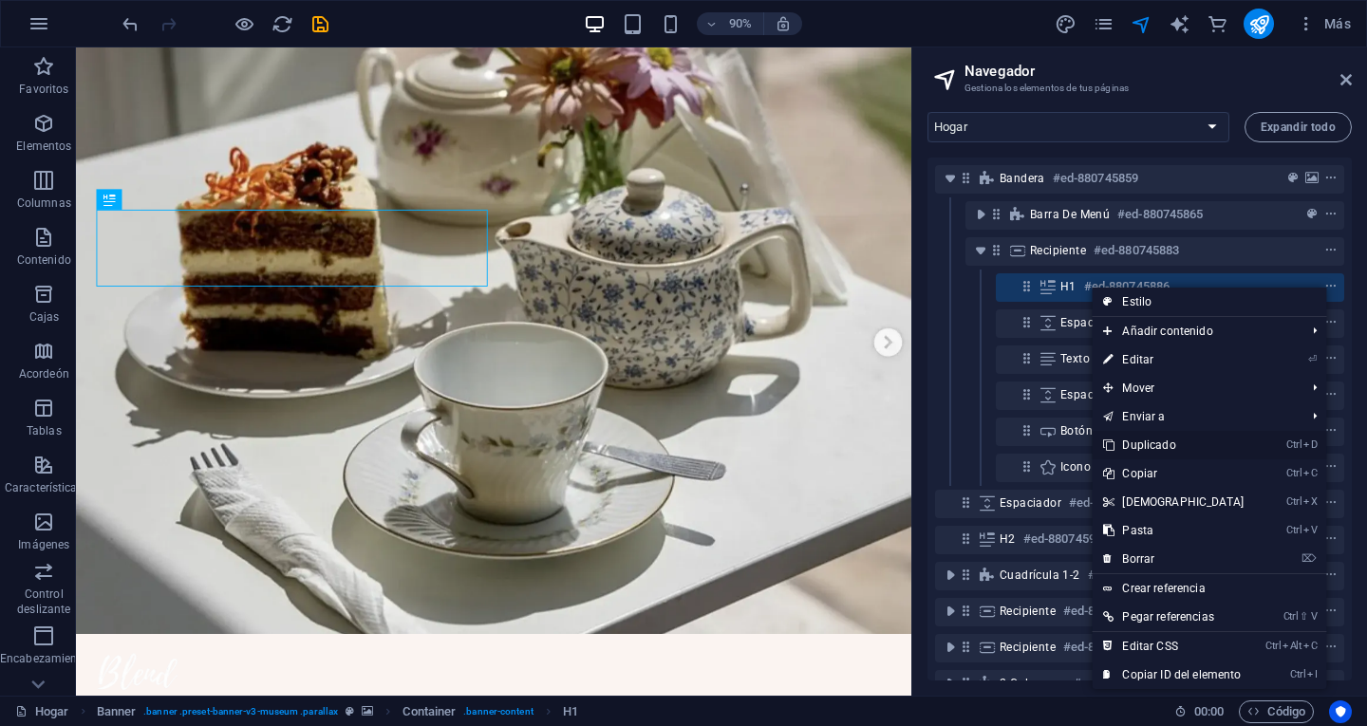
click at [1165, 442] on font "Duplicado" at bounding box center [1148, 445] width 53 height 13
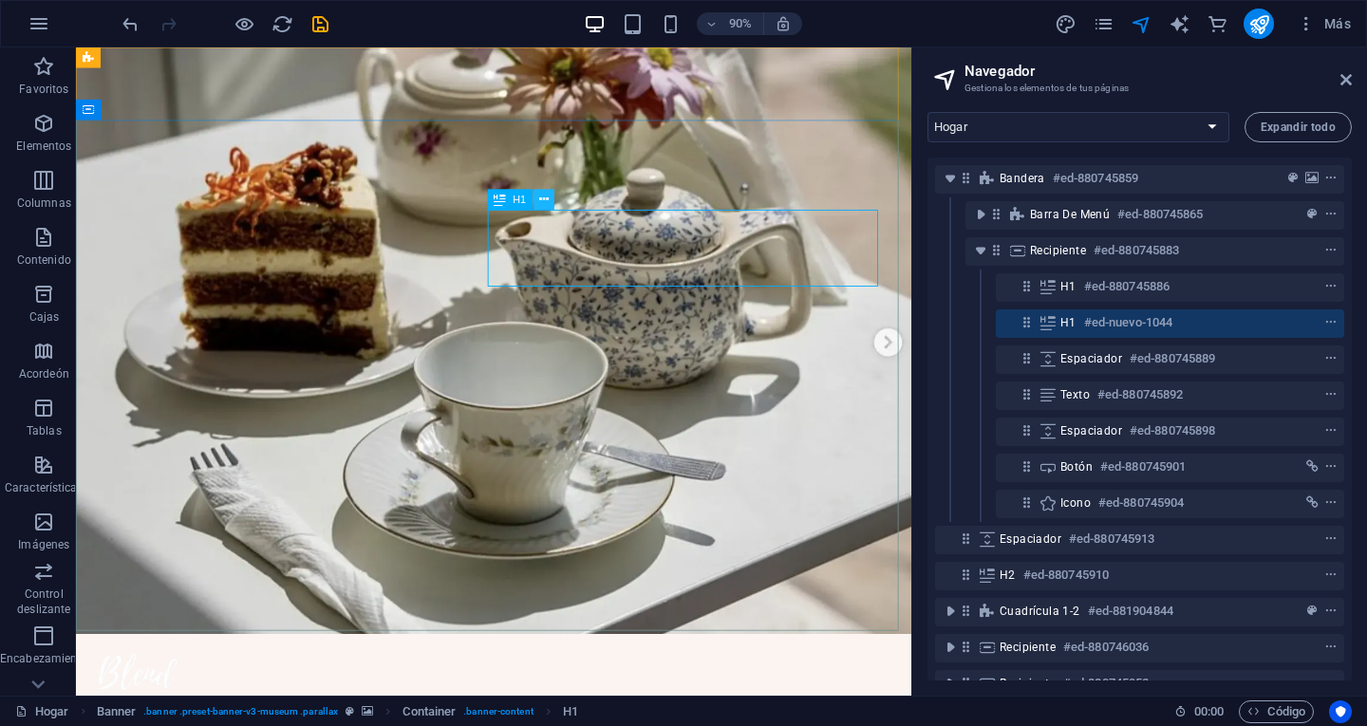
click at [542, 202] on icon at bounding box center [543, 199] width 9 height 18
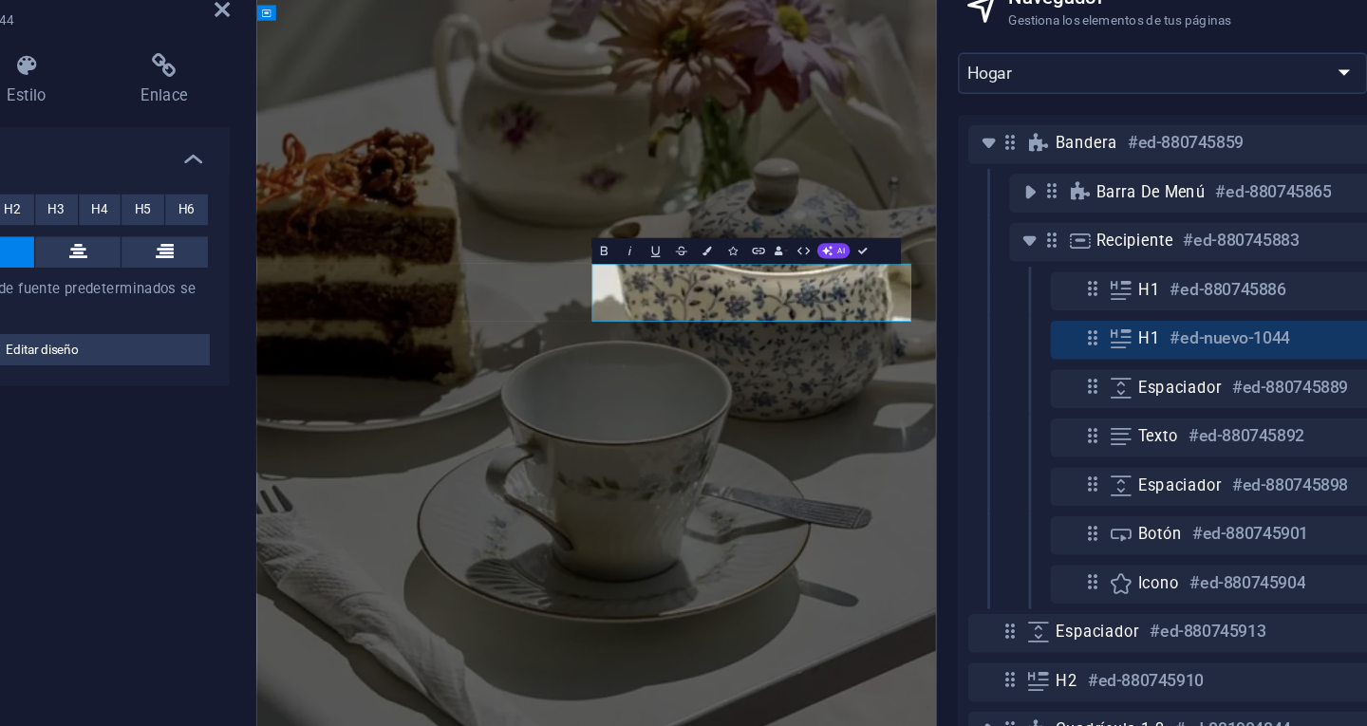
drag, startPoint x: 1180, startPoint y: 427, endPoint x: 834, endPoint y: 446, distance: 347.0
click at [744, 255] on icon "button" at bounding box center [742, 257] width 7 height 7
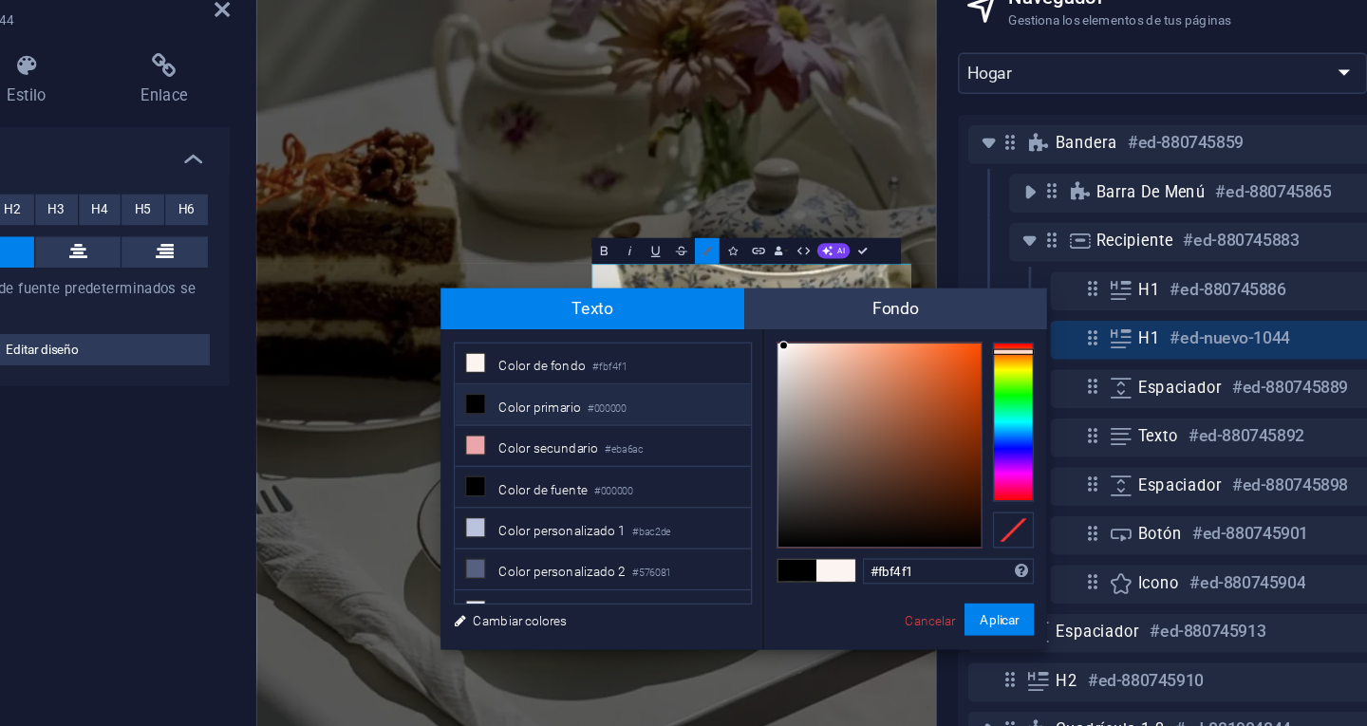
click at [744, 255] on icon "button" at bounding box center [742, 257] width 7 height 7
click at [815, 255] on icon "button" at bounding box center [813, 257] width 11 height 11
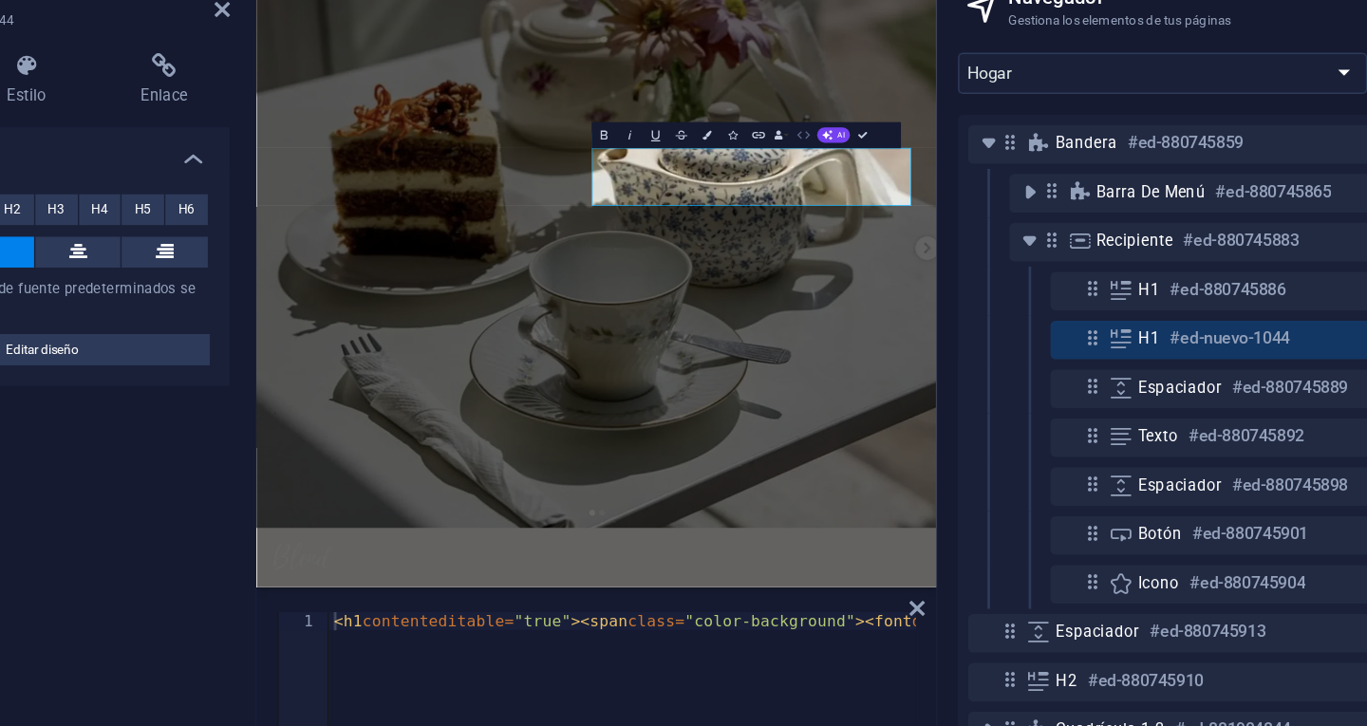
click at [811, 175] on icon "button" at bounding box center [813, 171] width 11 height 11
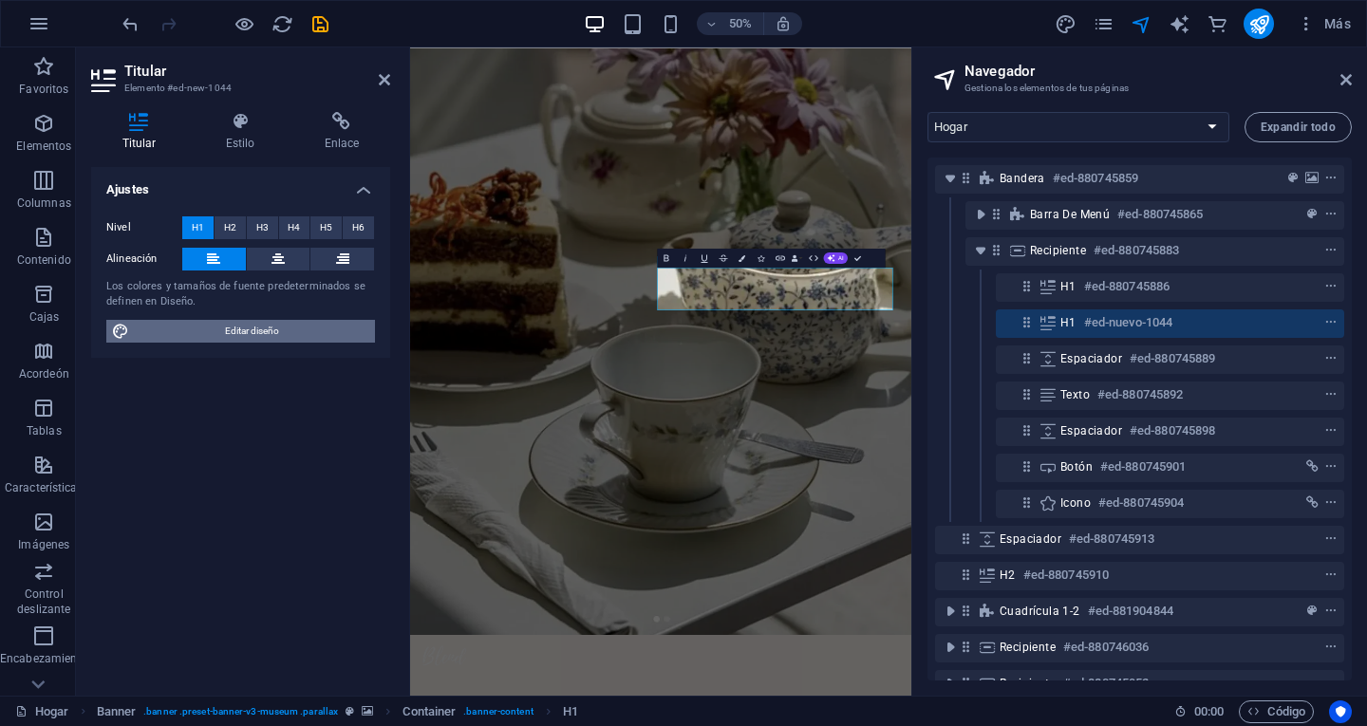
click at [291, 332] on span "Editar diseño" at bounding box center [252, 331] width 234 height 23
select select "px"
select select "300"
select select "px"
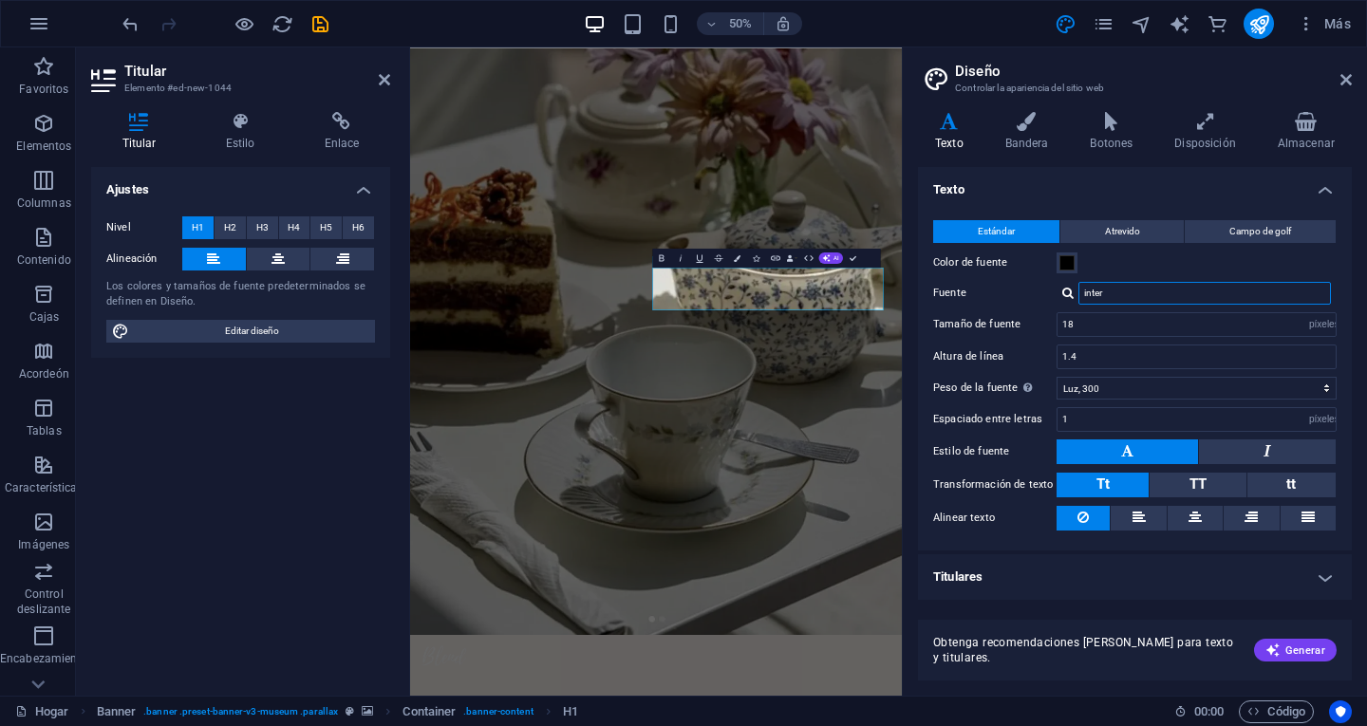
drag, startPoint x: 1165, startPoint y: 294, endPoint x: 997, endPoint y: 328, distance: 171.5
click at [997, 328] on div "Estándar Atrevido Campo de golf Color de fuente Fuente inter Enterrar Administr…" at bounding box center [1134, 375] width 441 height 349
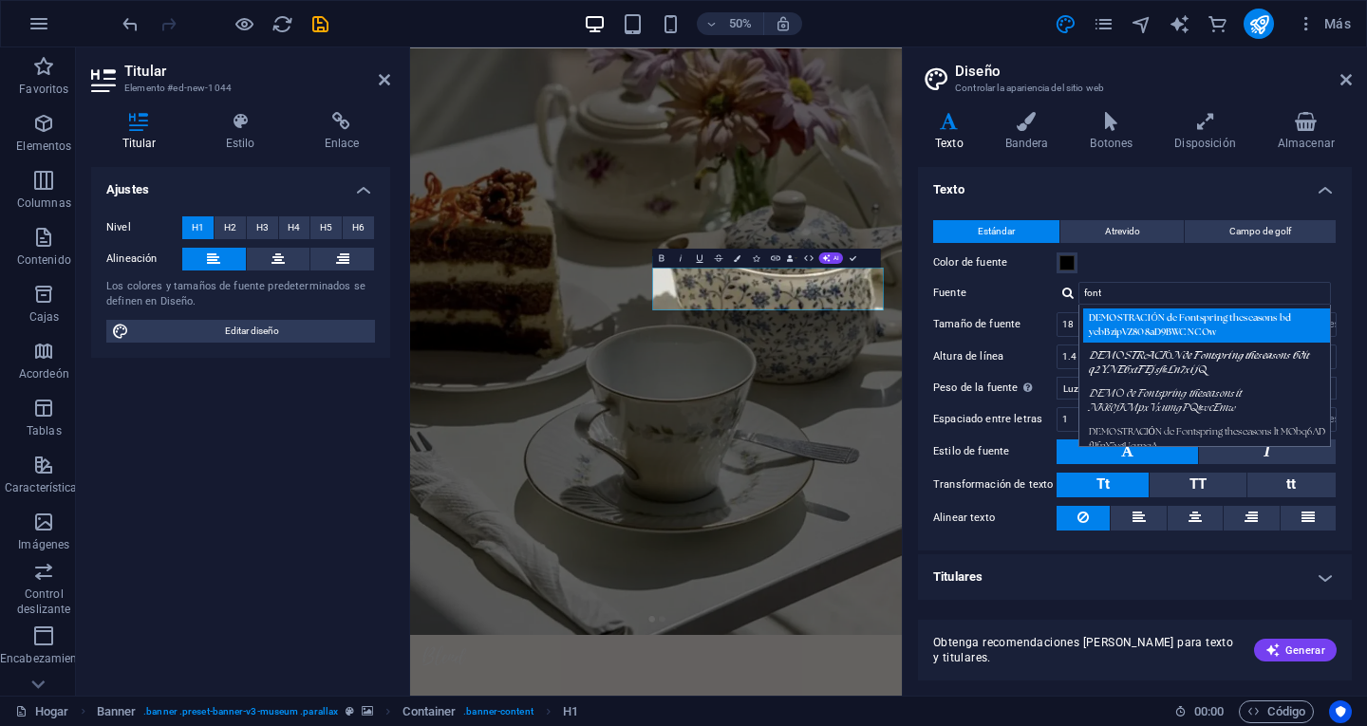
click at [1167, 329] on font "DEMOSTRACIÓN de Fontspring theseasons bd yebBzipVZ808aD9BWCNCOw" at bounding box center [1190, 325] width 202 height 24
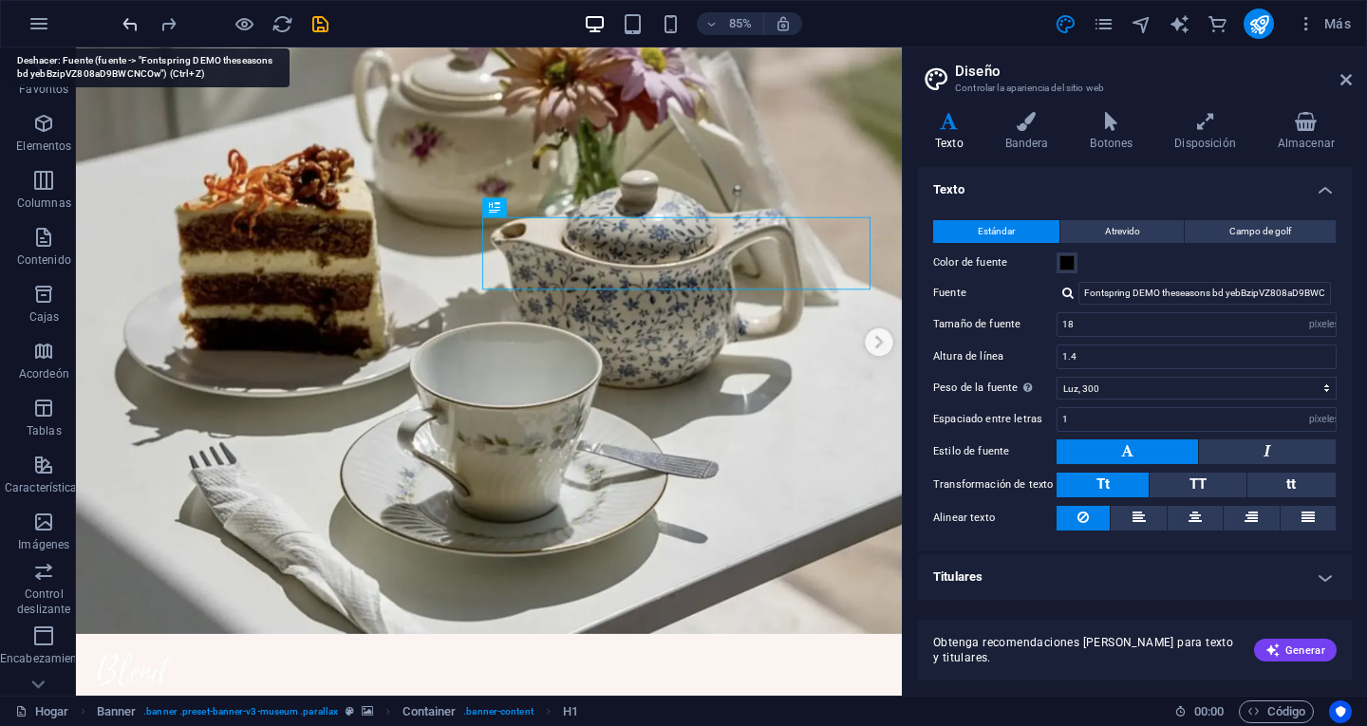
click at [127, 22] on icon "deshacer" at bounding box center [131, 24] width 22 height 22
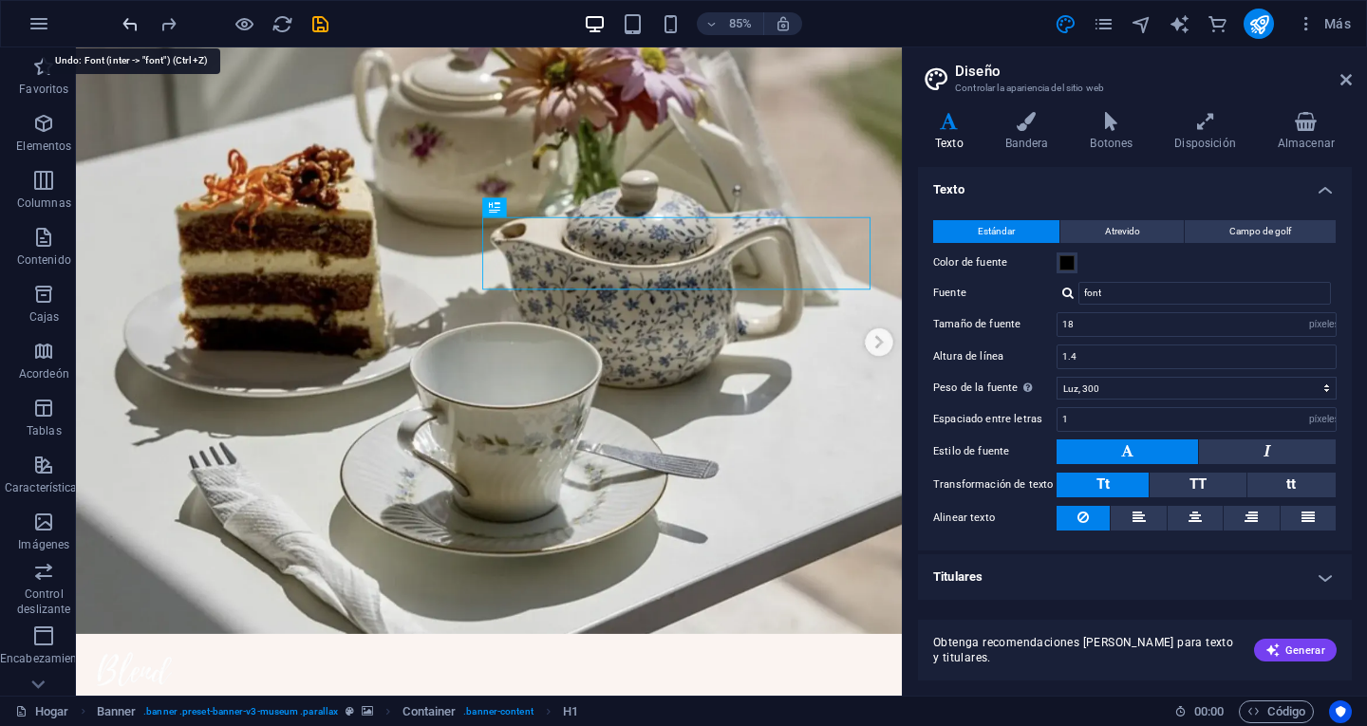
click at [121, 21] on icon "deshacer" at bounding box center [131, 24] width 22 height 22
type input "inter"
click at [121, 20] on icon "deshacer" at bounding box center [131, 24] width 22 height 22
